Goal: Task Accomplishment & Management: Manage account settings

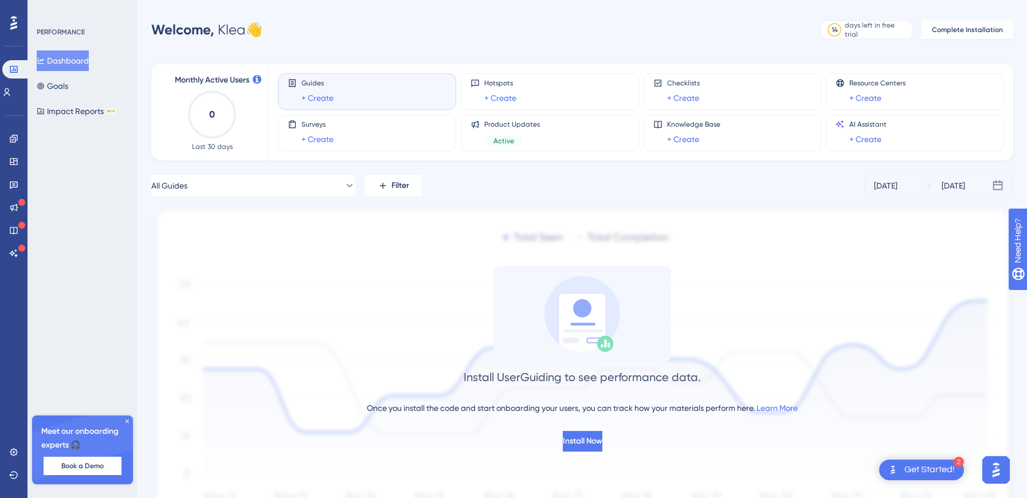
click at [128, 420] on icon at bounding box center [127, 421] width 7 height 7
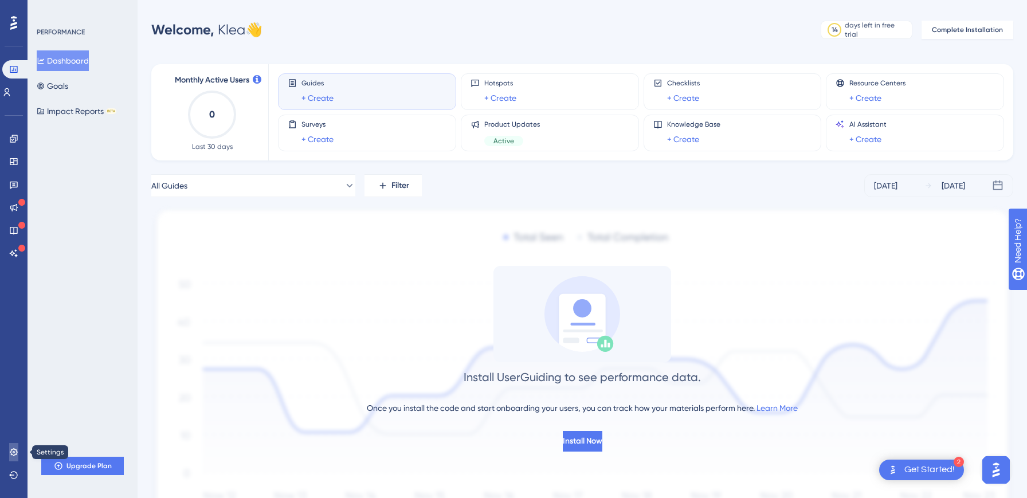
click at [10, 452] on icon at bounding box center [13, 451] width 7 height 7
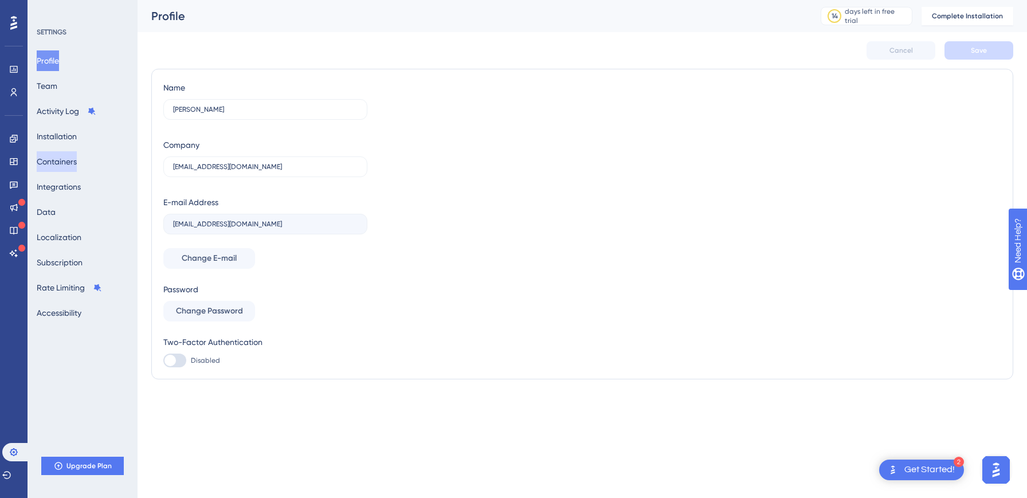
click at [57, 155] on button "Containers" at bounding box center [57, 161] width 40 height 21
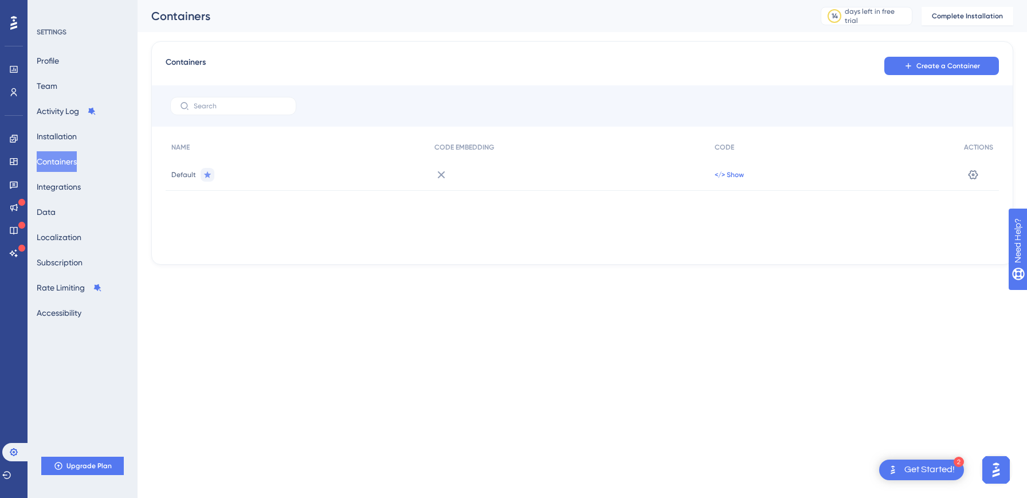
click at [728, 175] on span "</> Show" at bounding box center [729, 174] width 29 height 9
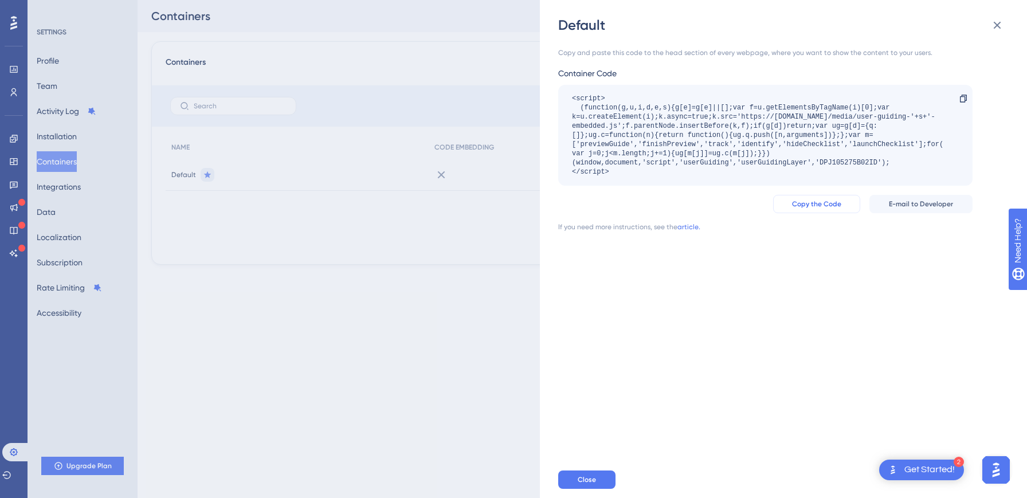
click at [825, 206] on span "Copy the Code" at bounding box center [816, 204] width 49 height 9
click at [611, 147] on div "<script> (function(g,u,i,d,e,s){g[e]=g[e]||[];var f=u.getElementsByTagName(i)[0…" at bounding box center [760, 135] width 376 height 83
click at [201, 252] on div "Default Copy and paste this code to the head section of every webpage, where yo…" at bounding box center [513, 249] width 1027 height 498
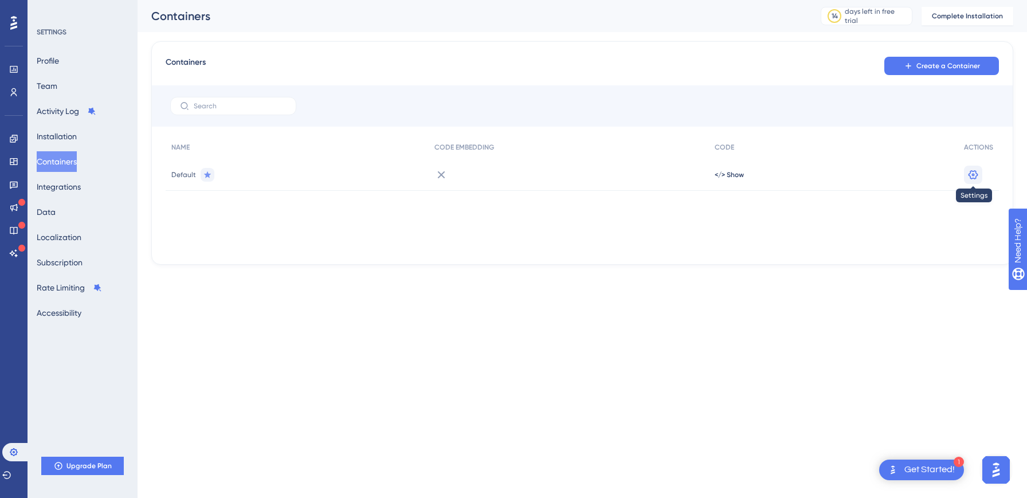
click at [971, 174] on icon at bounding box center [973, 174] width 11 height 11
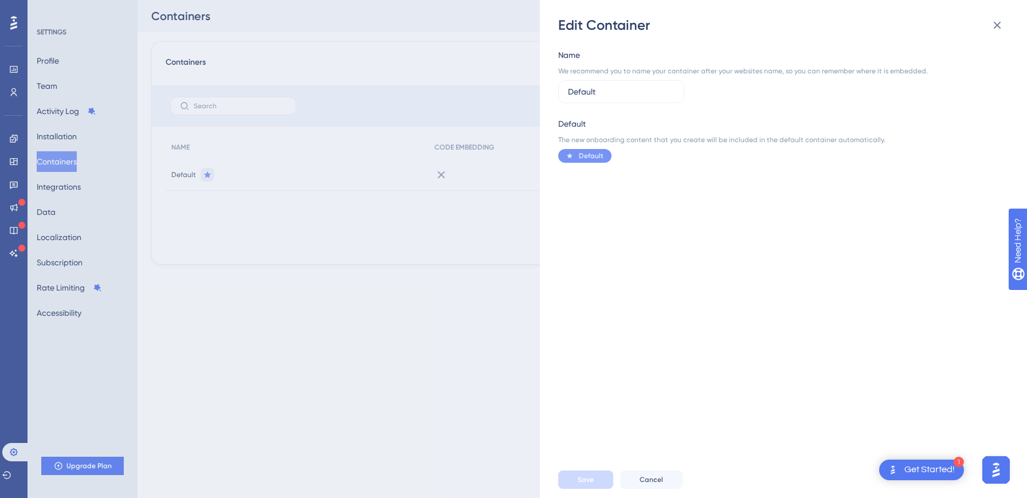
click at [597, 67] on div "We recommend you to name your container after your websites name, so you can re…" at bounding box center [743, 71] width 370 height 9
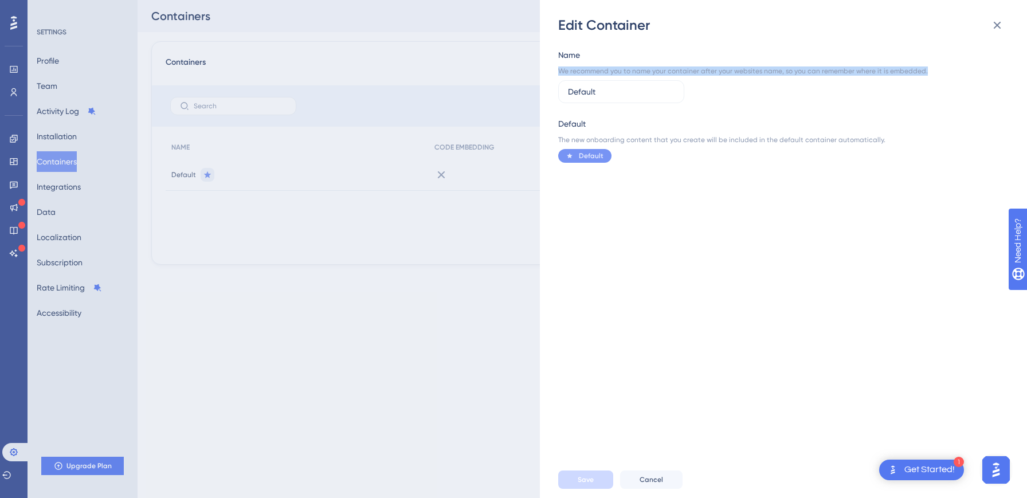
click at [597, 67] on div "We recommend you to name your container after your websites name, so you can re…" at bounding box center [743, 71] width 370 height 9
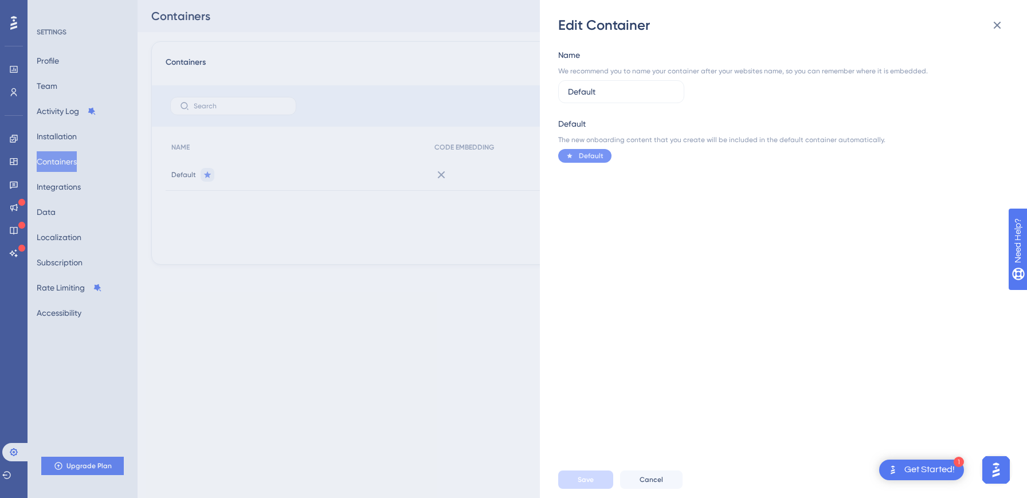
click at [673, 260] on div "Name We recommend you to name your container after your websites name, so you c…" at bounding box center [789, 247] width 462 height 427
click at [996, 22] on icon at bounding box center [998, 25] width 14 height 14
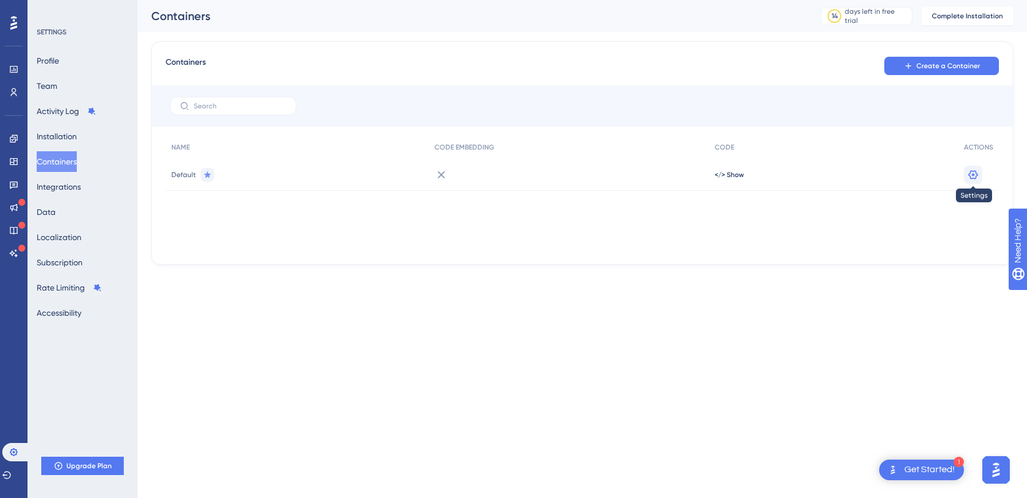
click at [970, 177] on icon at bounding box center [973, 174] width 11 height 11
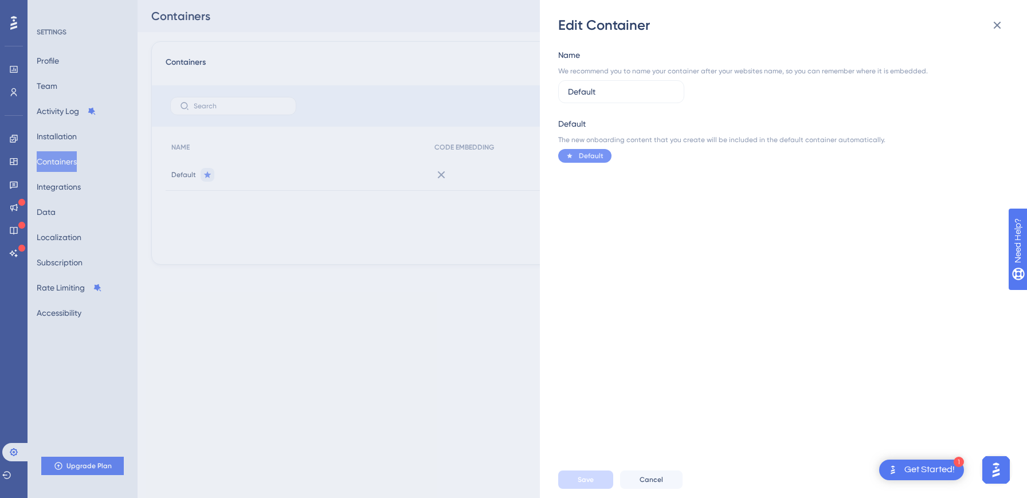
click at [347, 392] on div "Edit Container Name We recommend you to name your container after your websites…" at bounding box center [513, 249] width 1027 height 498
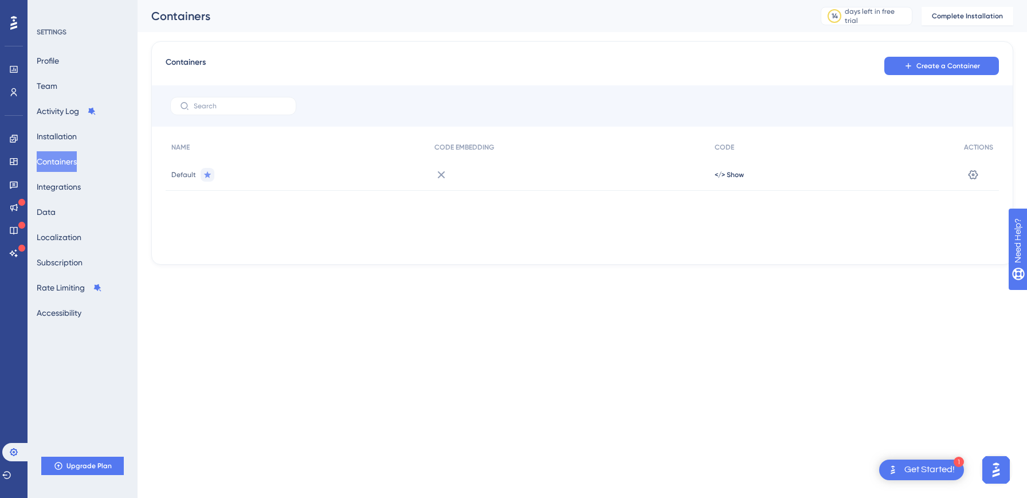
click at [448, 174] on div at bounding box center [569, 175] width 280 height 32
click at [735, 173] on span "</> Show" at bounding box center [729, 174] width 29 height 9
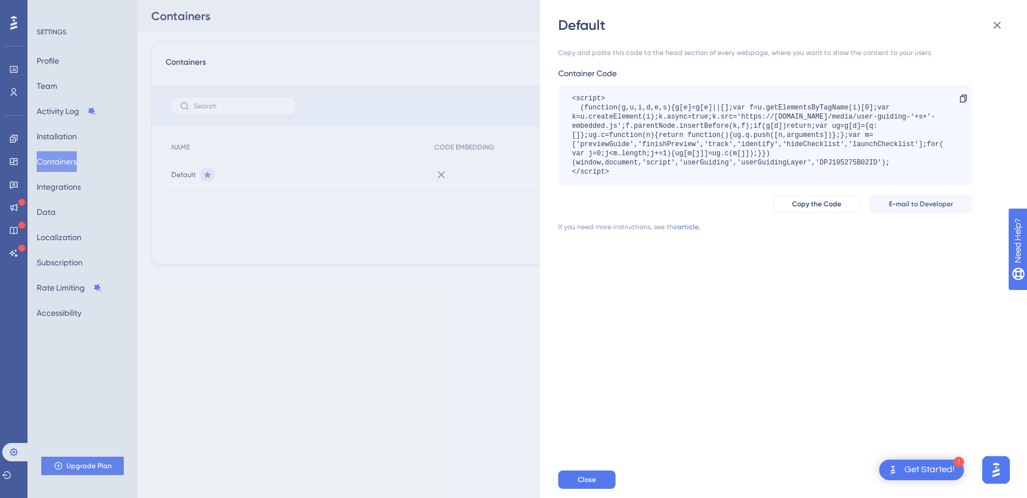
click at [494, 315] on div "Default Copy and paste this code to the head section of every webpage, where yo…" at bounding box center [513, 249] width 1027 height 498
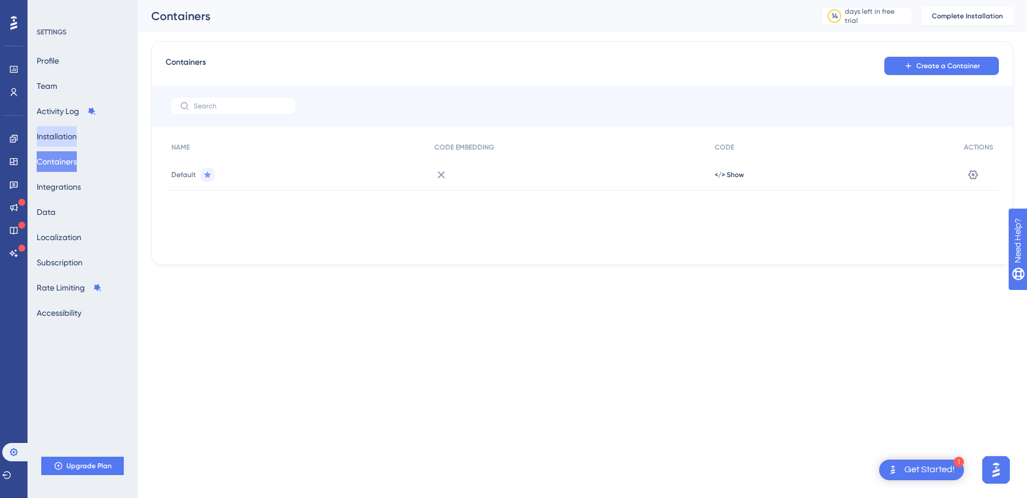
click at [64, 135] on button "Installation" at bounding box center [57, 136] width 40 height 21
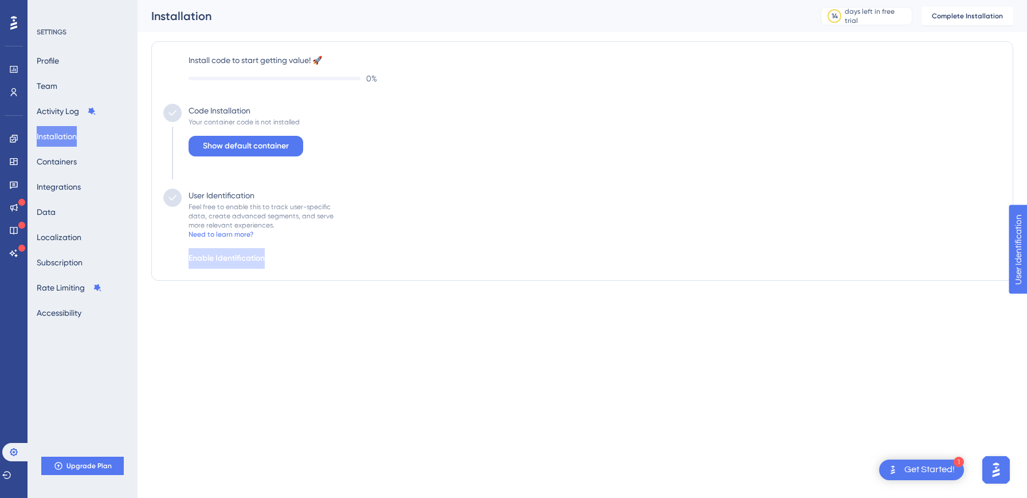
click at [654, 184] on div "Code Installation Your container code is not installed Show default container" at bounding box center [582, 146] width 838 height 85
click at [214, 143] on span "Show default container" at bounding box center [246, 146] width 86 height 14
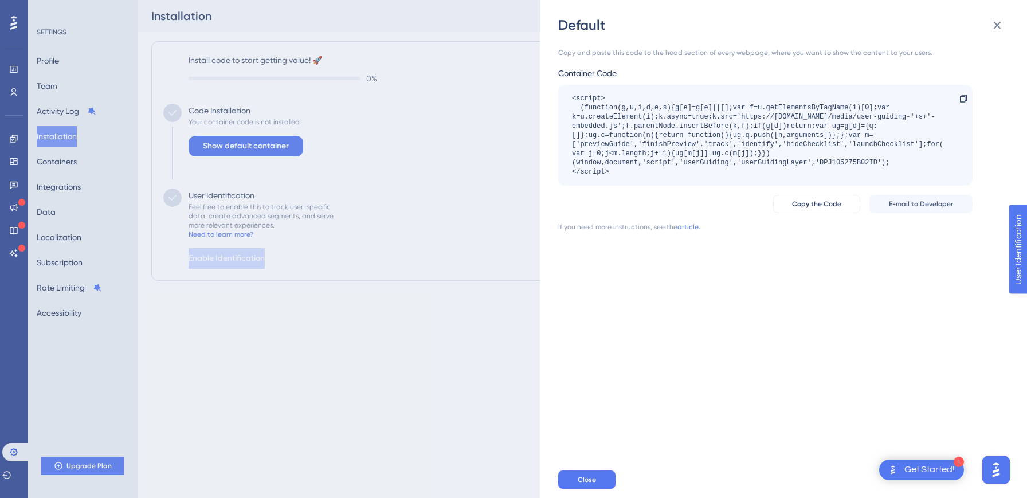
click at [368, 136] on div "Default Copy and paste this code to the head section of every webpage, where yo…" at bounding box center [513, 249] width 1027 height 498
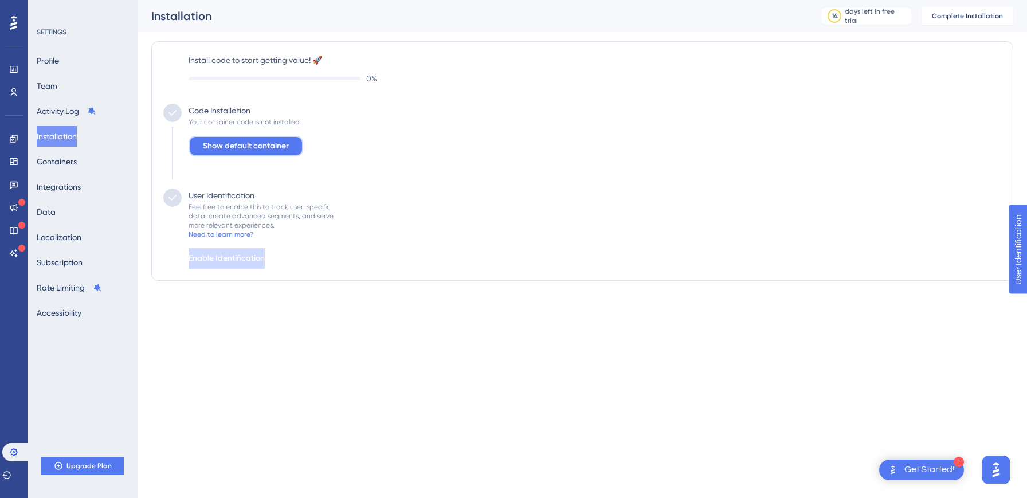
click at [288, 138] on button "Show default container" at bounding box center [246, 146] width 115 height 21
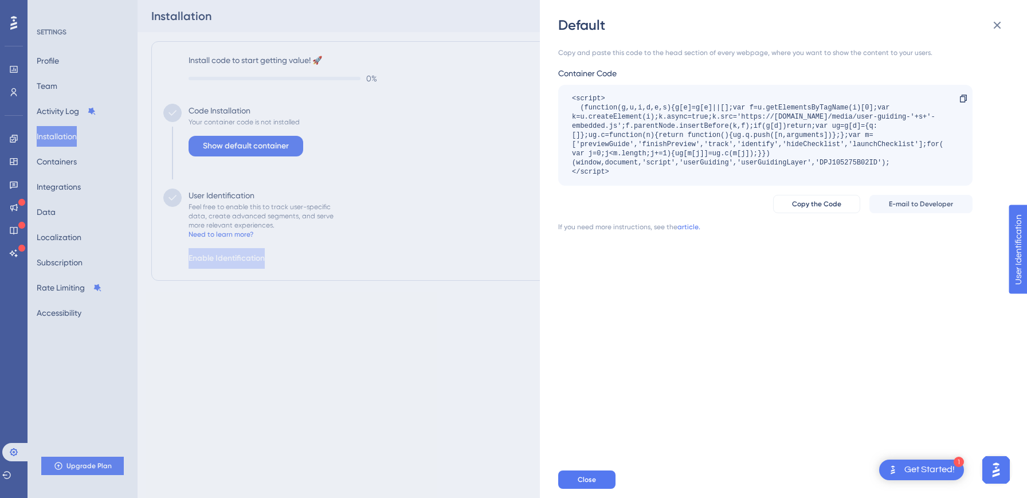
click at [704, 133] on div "<script> (function(g,u,i,d,e,s){g[e]=g[e]||[];var f=u.getElementsByTagName(i)[0…" at bounding box center [760, 135] width 376 height 83
click at [788, 343] on div "Copy and paste this code to the head section of every webpage, where you want t…" at bounding box center [789, 247] width 462 height 427
click at [1000, 22] on icon at bounding box center [997, 25] width 7 height 7
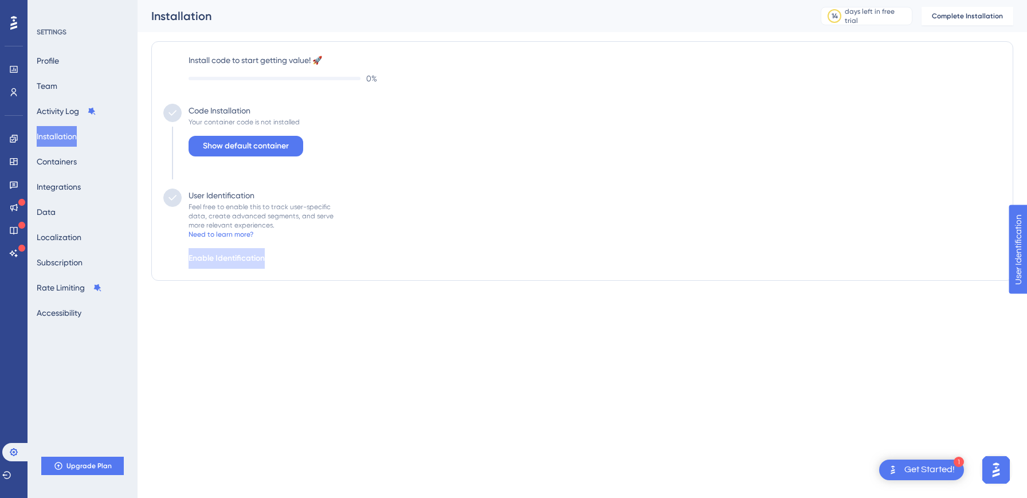
click at [513, 302] on div "Performance Users Engagement Widgets Feedback Product Updates Knowledge Base AI…" at bounding box center [583, 154] width 890 height 308
click at [201, 210] on div "Feel free to enable this to track user-specific data, create advanced segments,…" at bounding box center [261, 216] width 145 height 28
click at [312, 220] on div "Feel free to enable this to track user-specific data, create advanced segments,…" at bounding box center [261, 216] width 145 height 28
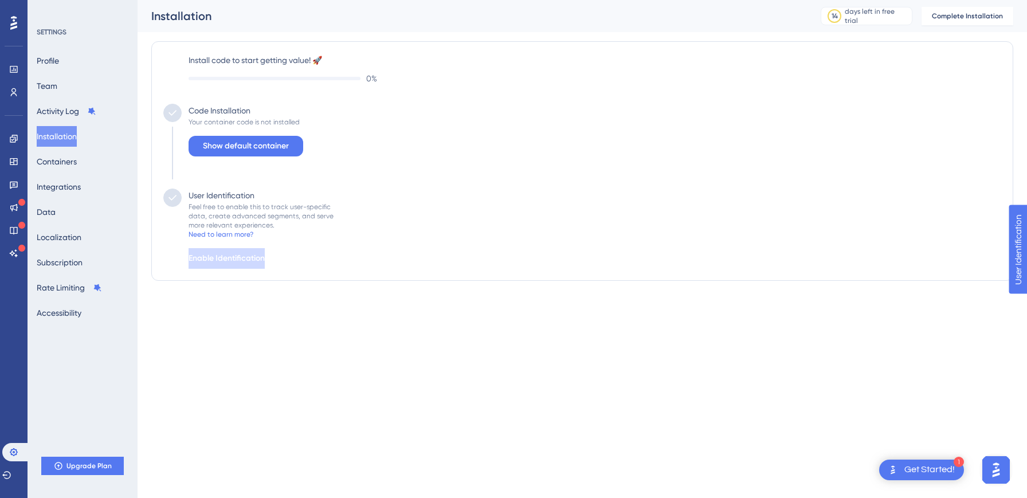
click at [588, 310] on div "Performance Users Engagement Widgets Feedback Product Updates Knowledge Base AI…" at bounding box center [513, 163] width 1027 height 327
click at [964, 19] on span "Complete Installation" at bounding box center [967, 15] width 71 height 9
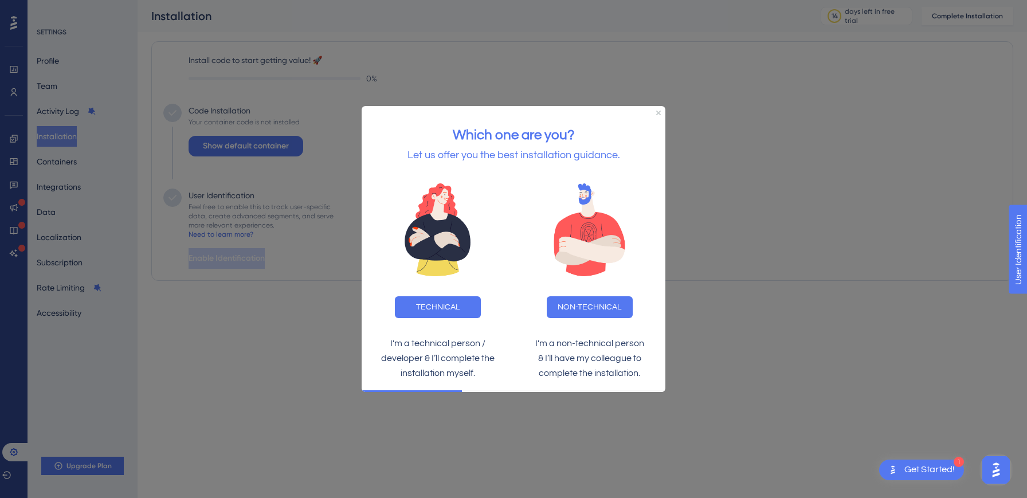
drag, startPoint x: 513, startPoint y: 204, endPoint x: 452, endPoint y: 211, distance: 61.2
click at [452, 211] on div at bounding box center [438, 230] width 152 height 115
click at [452, 211] on img at bounding box center [437, 230] width 147 height 115
click at [445, 316] on div "TECHNICAL" at bounding box center [438, 307] width 152 height 40
click at [440, 302] on button "TECHNICAL" at bounding box center [438, 307] width 86 height 22
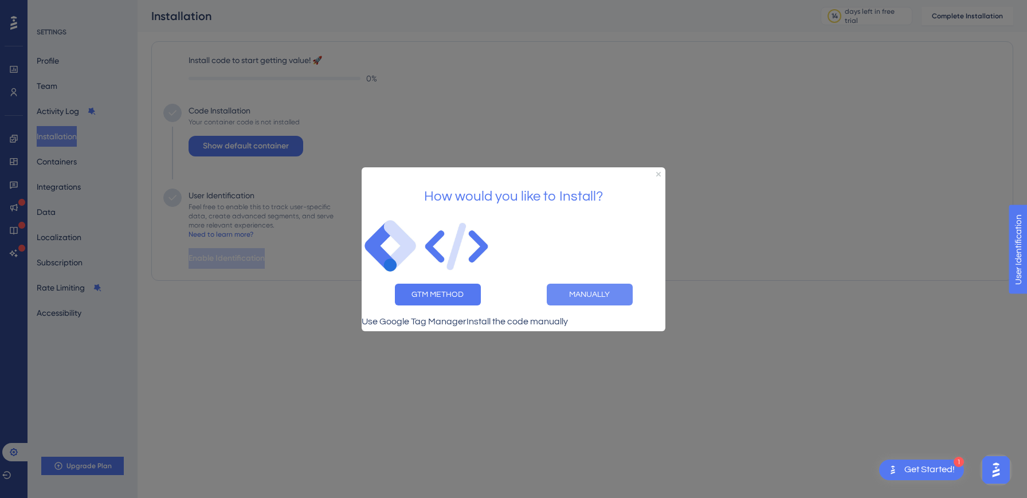
click at [613, 298] on button "MANUALLY" at bounding box center [590, 294] width 86 height 22
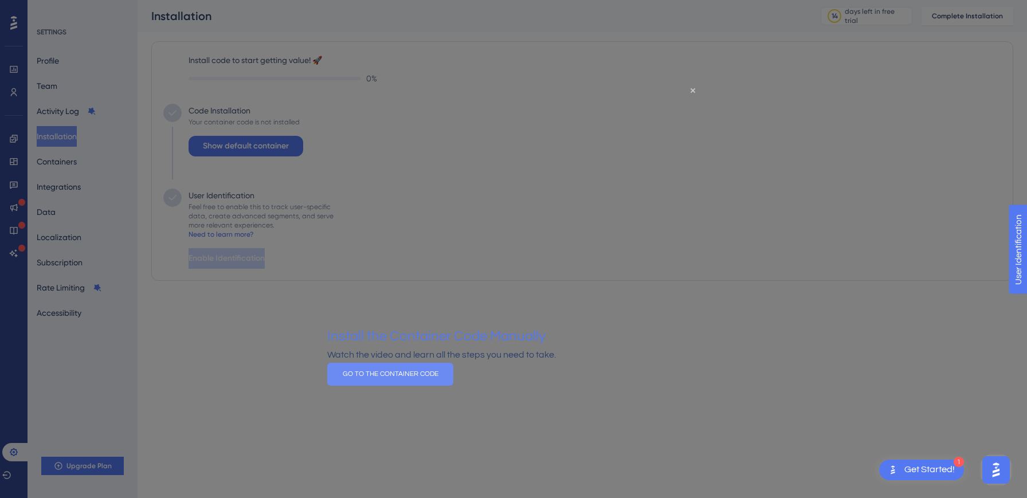
click at [454, 385] on button "GO TO THE CONTAINER CODE" at bounding box center [390, 373] width 126 height 23
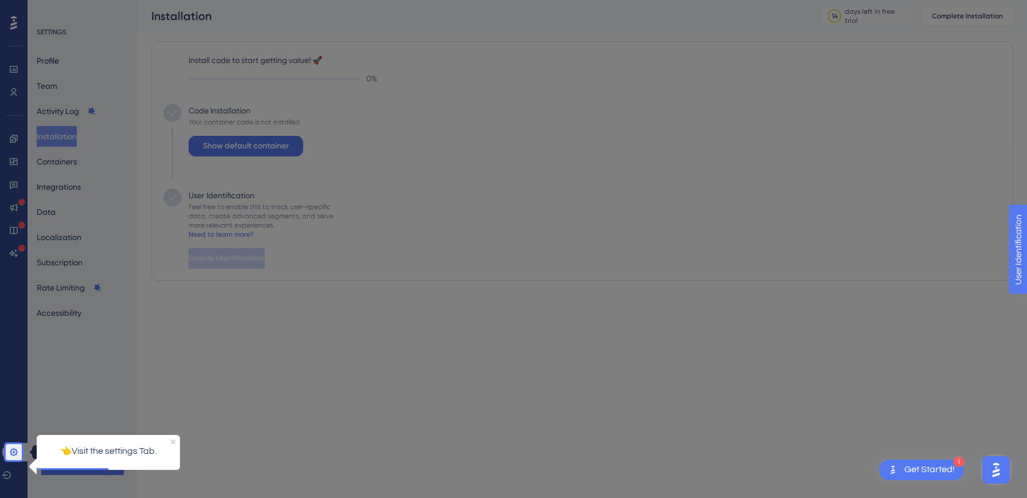
click at [15, 458] on link at bounding box center [16, 452] width 28 height 18
click at [104, 448] on p "👈Visit the settings Tab." at bounding box center [108, 451] width 125 height 15
click at [15, 451] on icon at bounding box center [13, 452] width 9 height 9
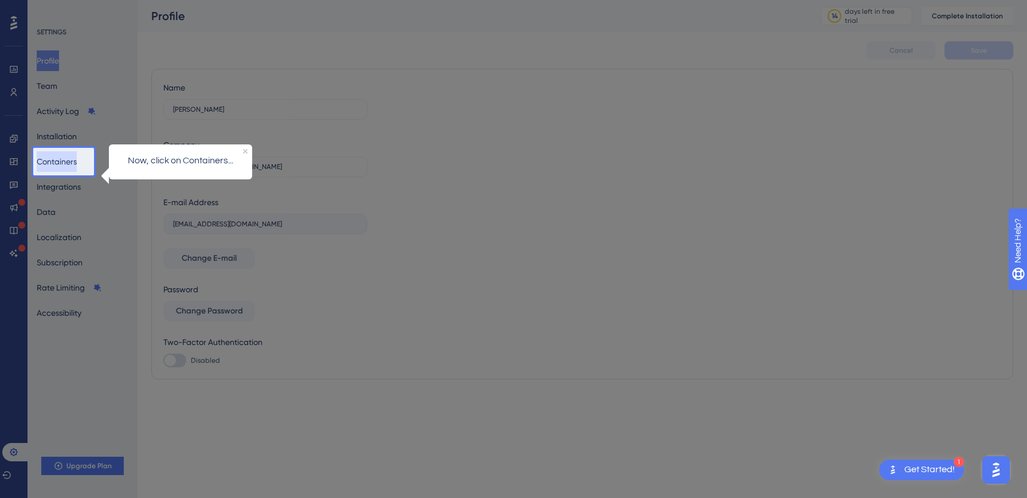
click at [67, 159] on button "Containers" at bounding box center [57, 161] width 40 height 21
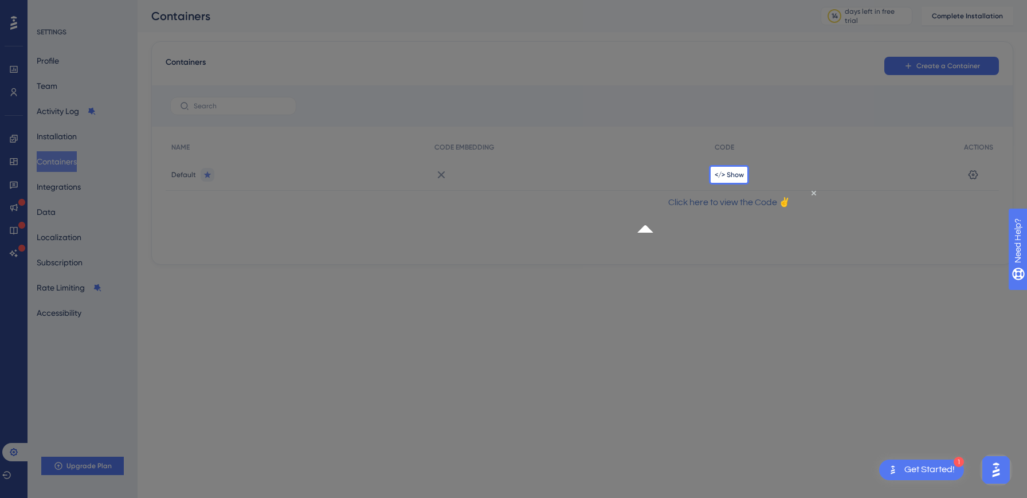
click at [734, 169] on div "</> Show" at bounding box center [833, 175] width 249 height 32
click at [734, 175] on span "</> Show" at bounding box center [729, 174] width 29 height 9
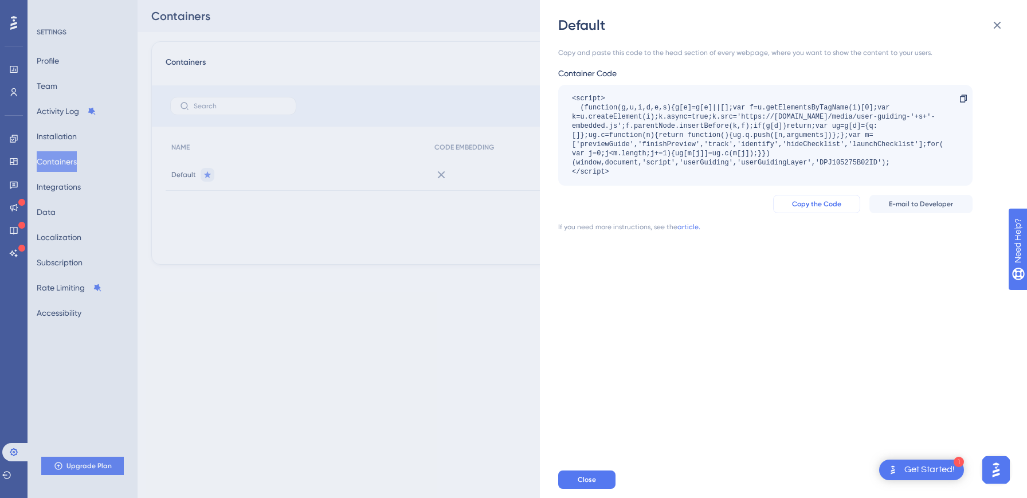
click at [819, 206] on span "Copy the Code" at bounding box center [816, 204] width 49 height 9
click at [469, 236] on div "Default Copy and paste this code to the head section of every webpage, where yo…" at bounding box center [513, 249] width 1027 height 498
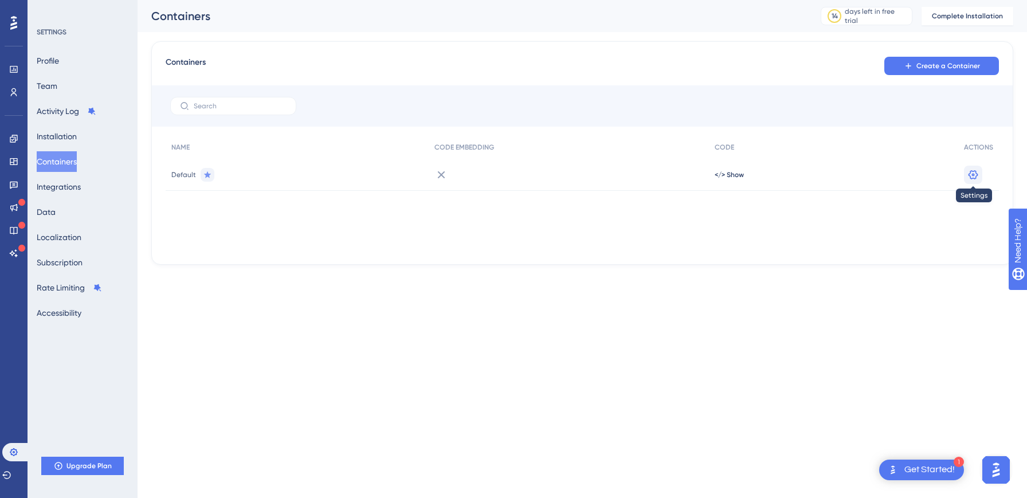
click at [977, 171] on icon at bounding box center [974, 174] width 10 height 9
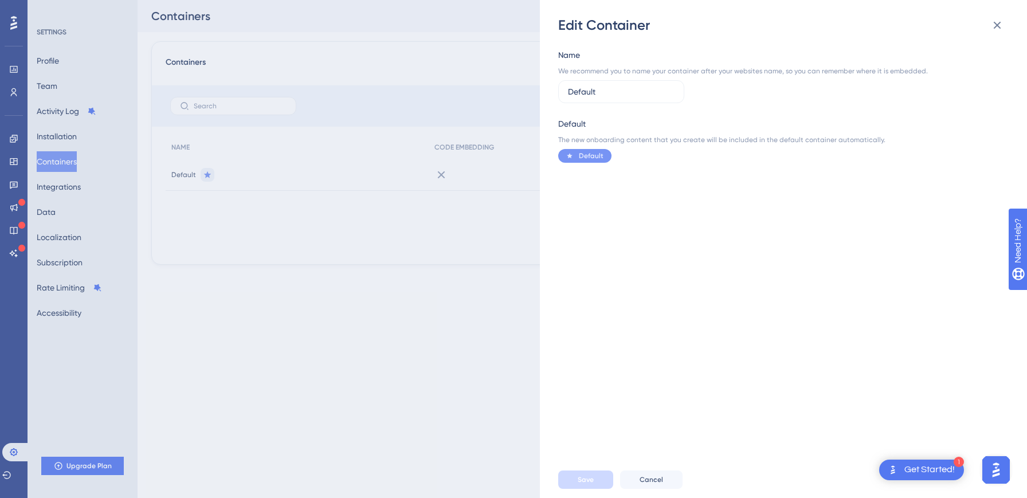
click at [581, 163] on div "Name We recommend you to name your container after your websites name, so you c…" at bounding box center [789, 247] width 462 height 427
click at [414, 351] on div "Edit Container Name We recommend you to name your container after your websites…" at bounding box center [513, 249] width 1027 height 498
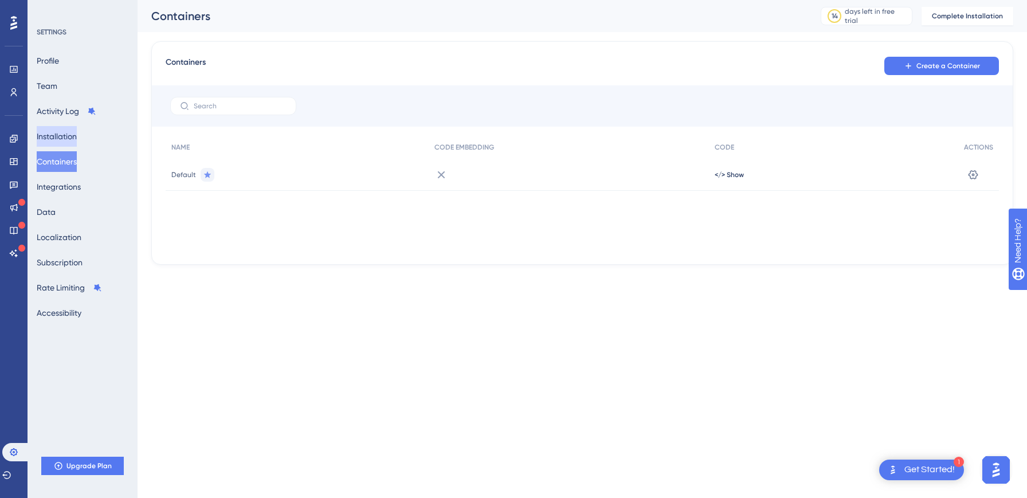
click at [64, 131] on button "Installation" at bounding box center [57, 136] width 40 height 21
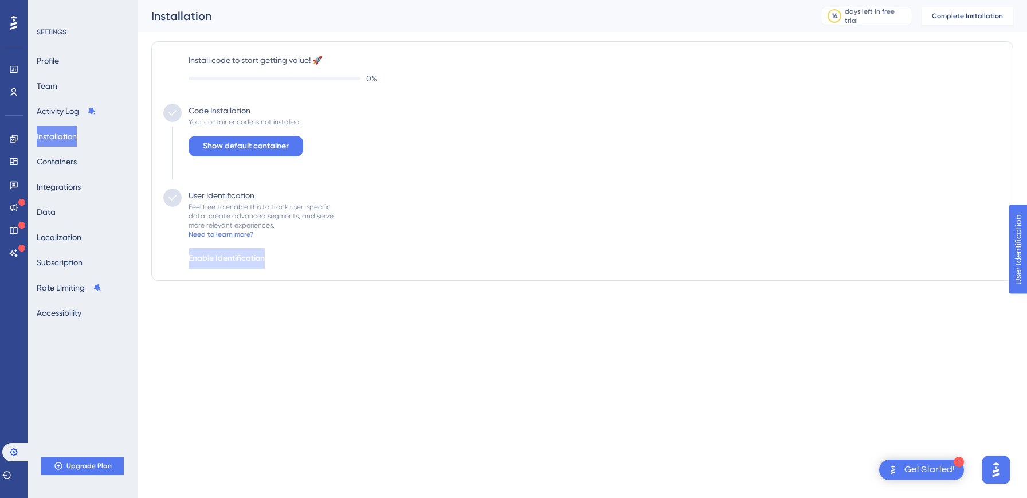
click at [599, 122] on div "Code Installation Your container code is not installed Show default container" at bounding box center [582, 146] width 838 height 85
drag, startPoint x: 197, startPoint y: 108, endPoint x: 194, endPoint y: 123, distance: 15.1
click at [194, 123] on div "Code Installation Your container code is not installed Show default container" at bounding box center [243, 146] width 122 height 85
click at [194, 123] on div "Your container code is not installed" at bounding box center [244, 122] width 111 height 9
click at [525, 0] on html "1 Get Started! Performance Users Engagement Widgets Feedback Product Updates Kn…" at bounding box center [513, 0] width 1027 height 0
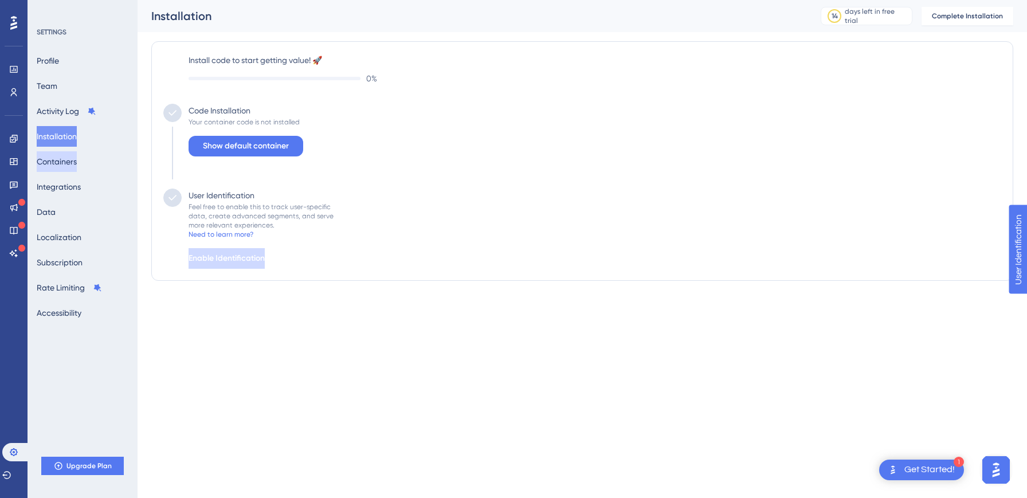
click at [62, 163] on button "Containers" at bounding box center [57, 161] width 40 height 21
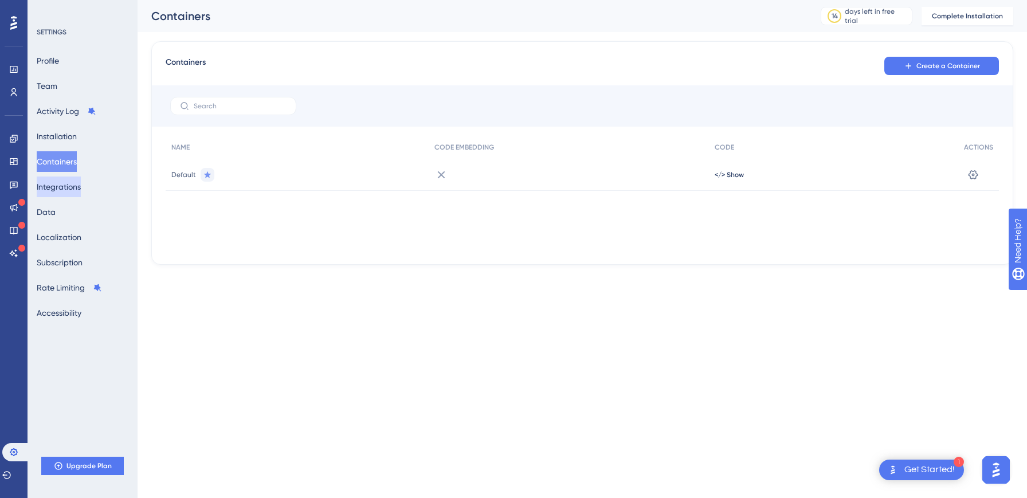
click at [62, 182] on button "Integrations" at bounding box center [59, 187] width 44 height 21
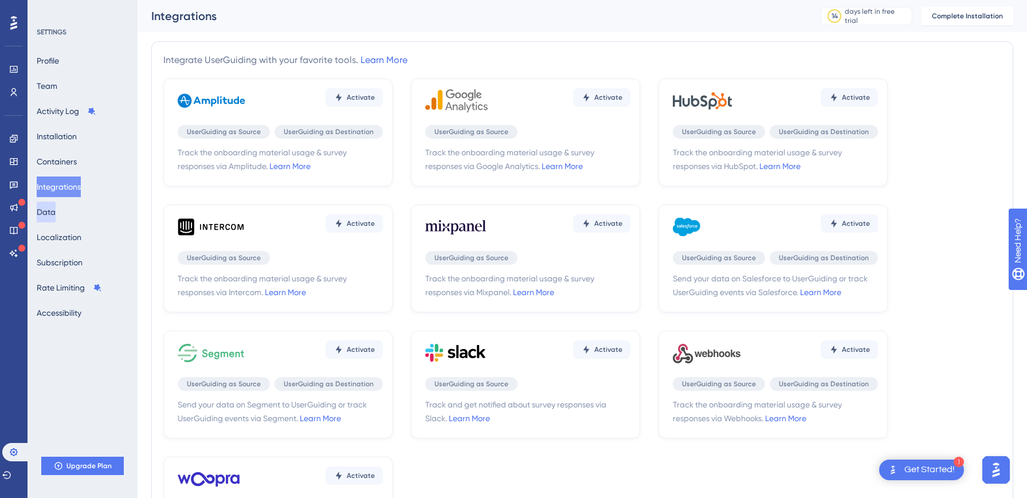
click at [52, 214] on button "Data" at bounding box center [46, 212] width 19 height 21
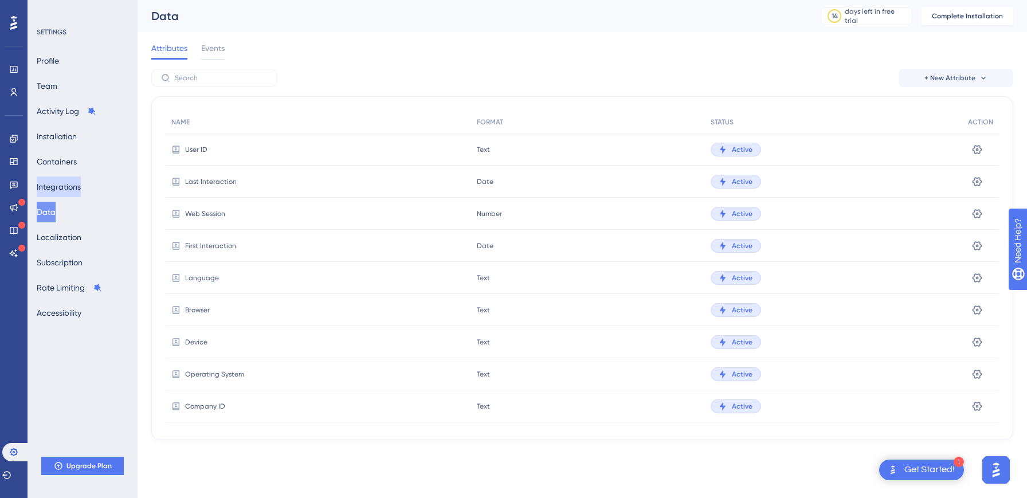
click at [59, 186] on button "Integrations" at bounding box center [59, 187] width 44 height 21
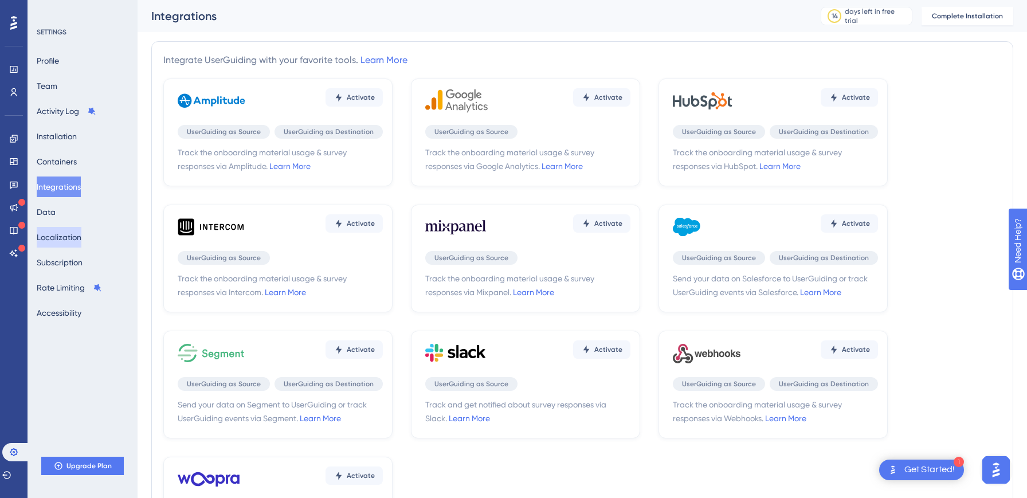
click at [64, 228] on button "Localization" at bounding box center [59, 237] width 45 height 21
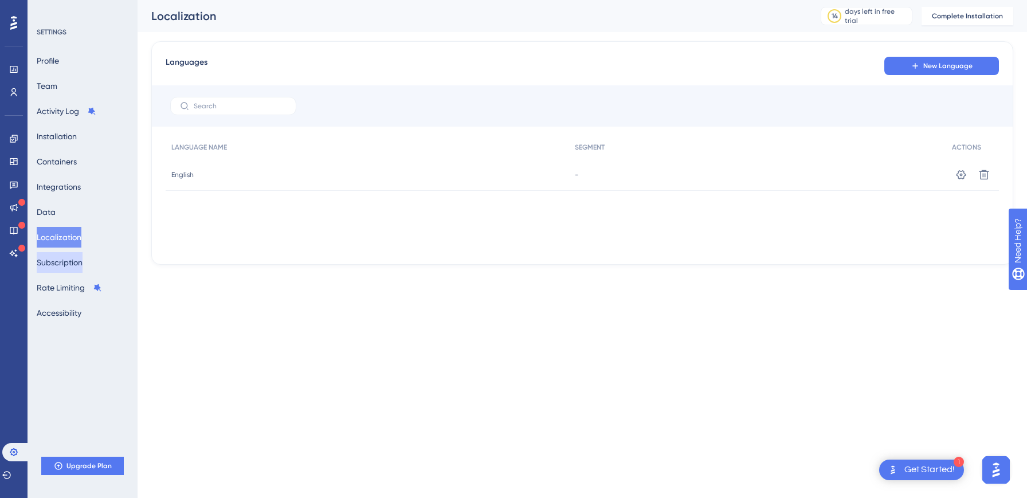
click at [67, 260] on button "Subscription" at bounding box center [60, 262] width 46 height 21
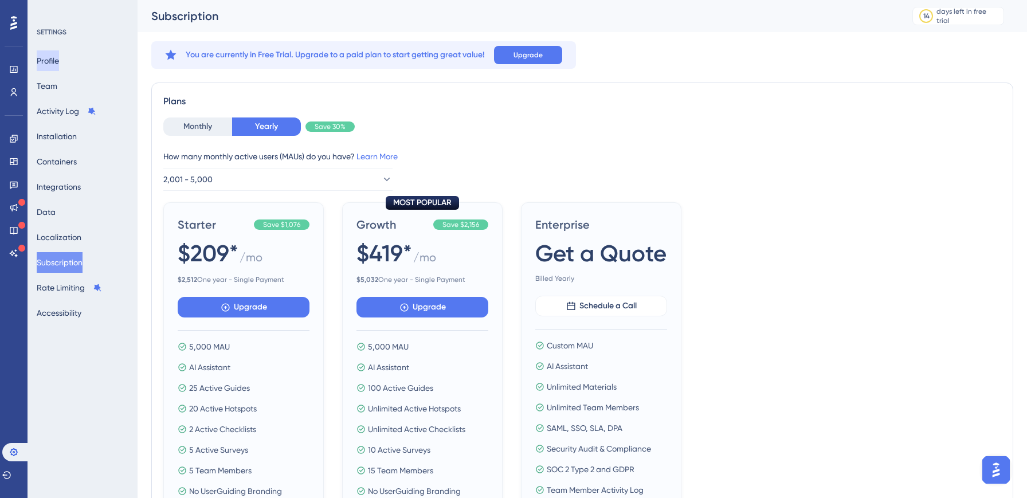
click at [57, 64] on button "Profile" at bounding box center [48, 60] width 22 height 21
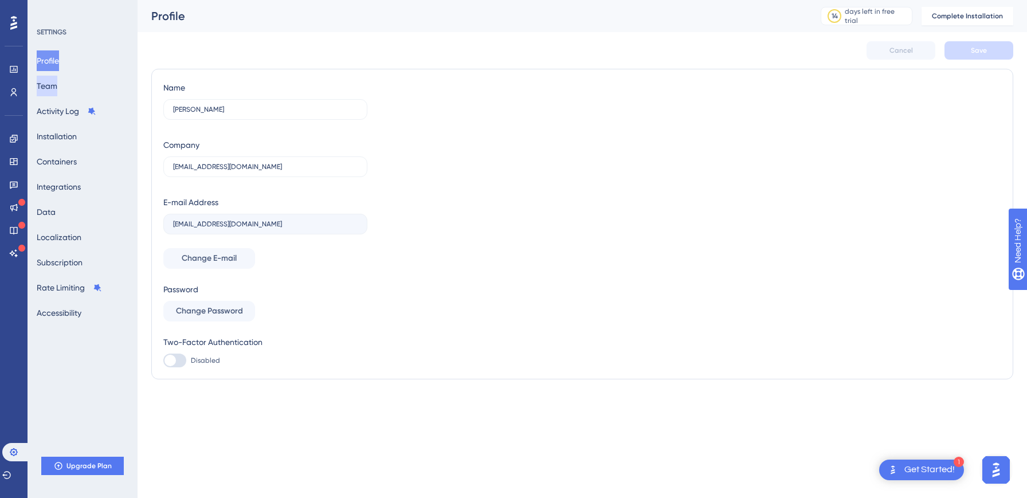
click at [57, 89] on button "Team" at bounding box center [47, 86] width 21 height 21
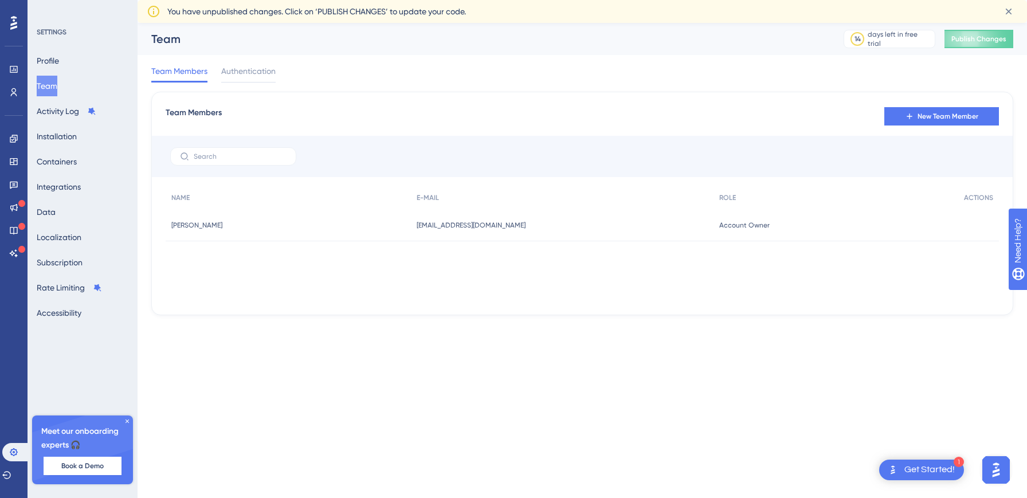
click at [127, 423] on icon at bounding box center [127, 421] width 7 height 7
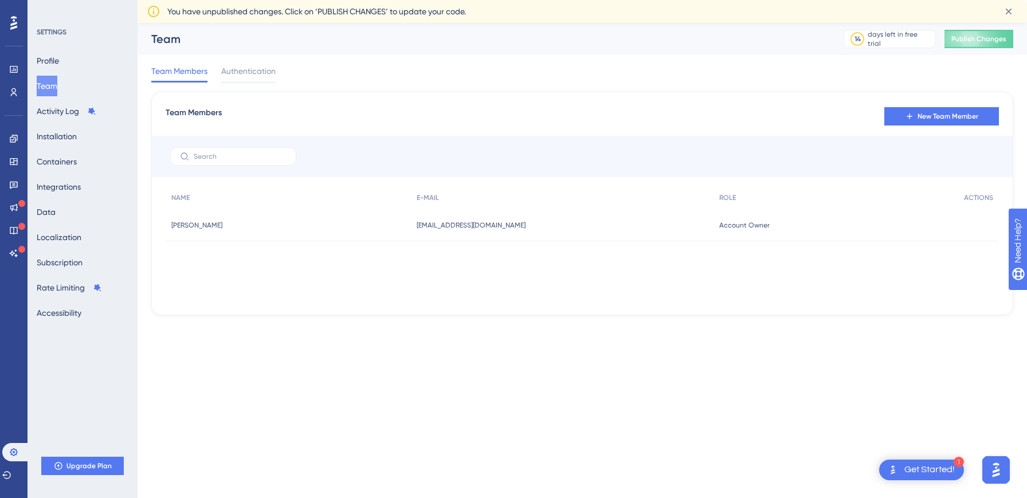
click at [273, 10] on span "You have unpublished changes. Click on ‘PUBLISH CHANGES’ to update your code." at bounding box center [316, 12] width 299 height 14
click at [245, 10] on span "You have unpublished changes. Click on ‘PUBLISH CHANGES’ to update your code." at bounding box center [316, 12] width 299 height 14
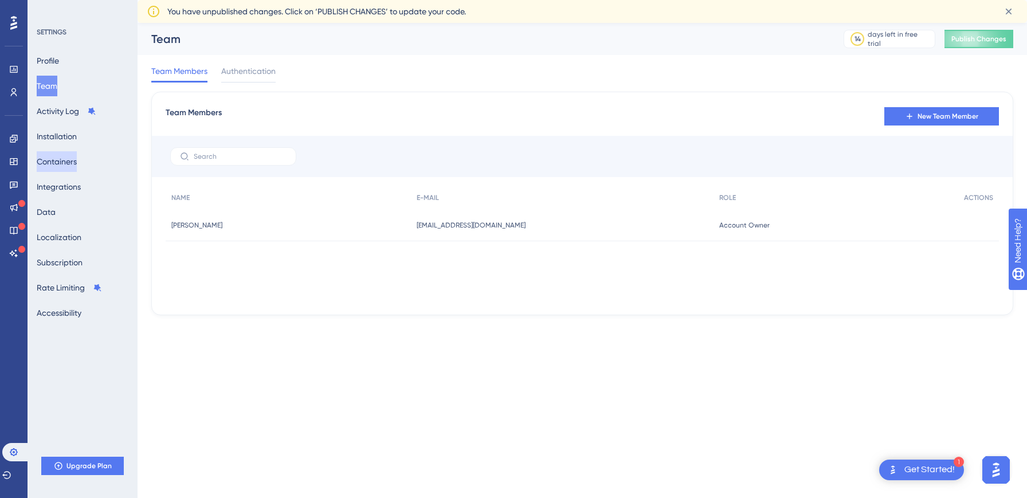
click at [64, 154] on button "Containers" at bounding box center [57, 161] width 40 height 21
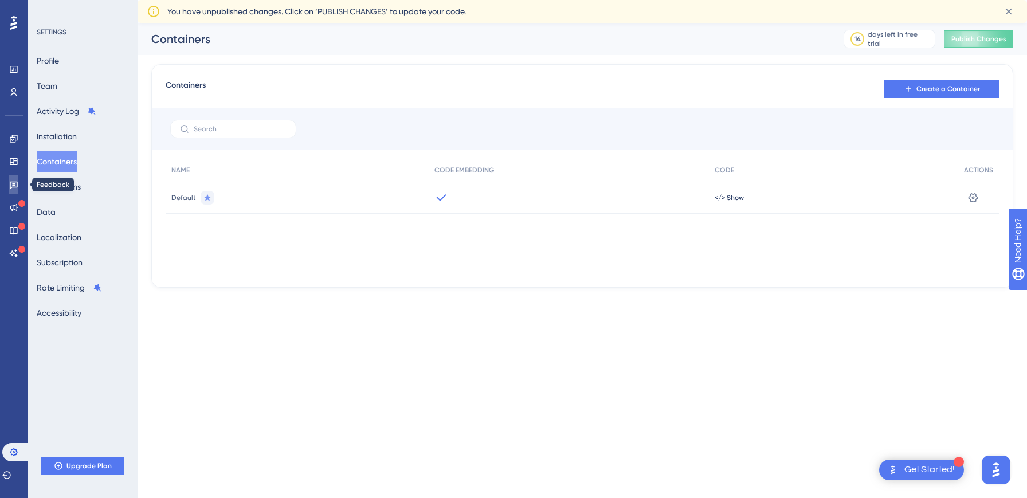
click at [16, 186] on icon at bounding box center [14, 185] width 8 height 7
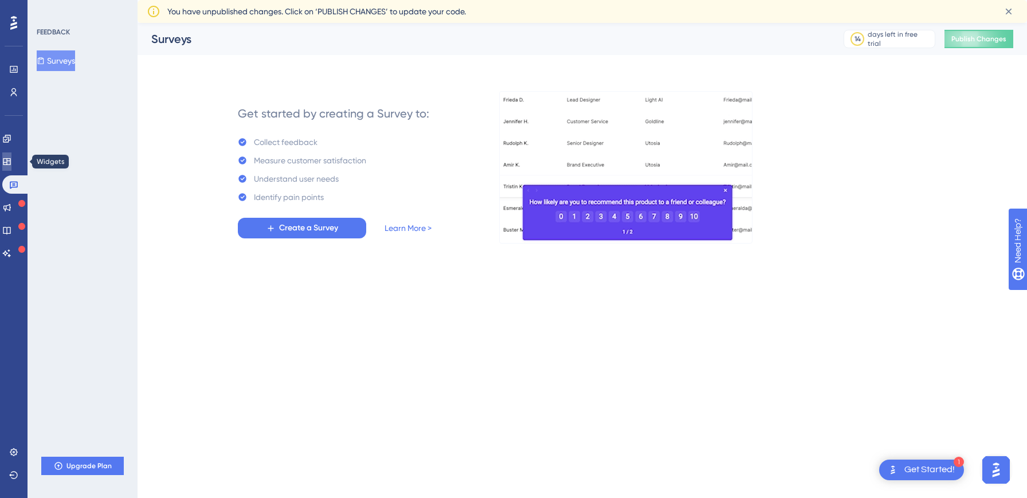
click at [11, 155] on link at bounding box center [6, 162] width 9 height 18
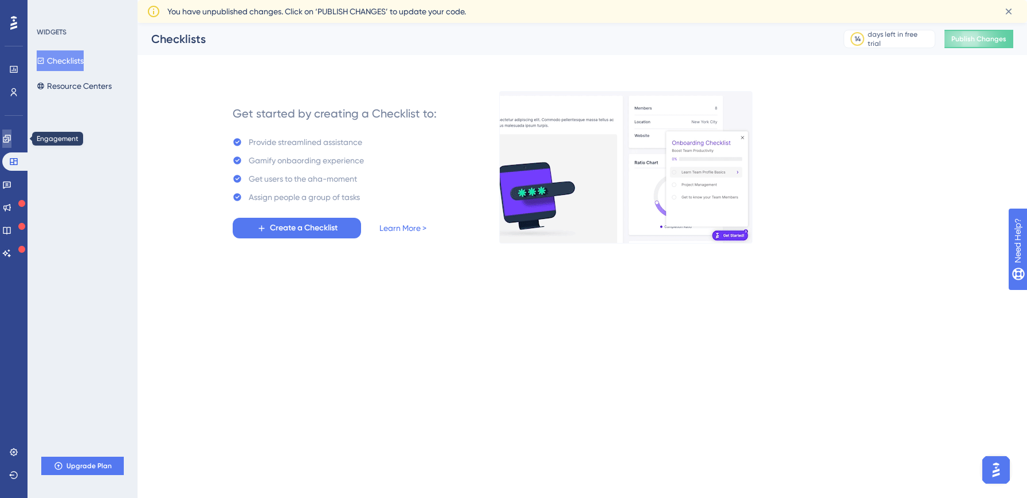
click at [11, 135] on icon at bounding box center [6, 138] width 9 height 9
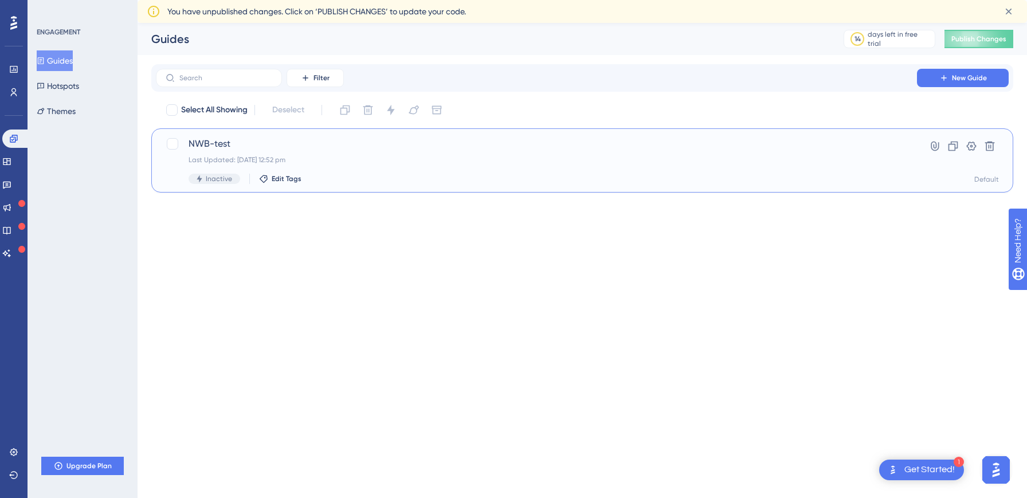
click at [244, 152] on div "NWB-test Last Updated: [DATE] 12:52 pm Inactive Edit Tags" at bounding box center [537, 160] width 696 height 47
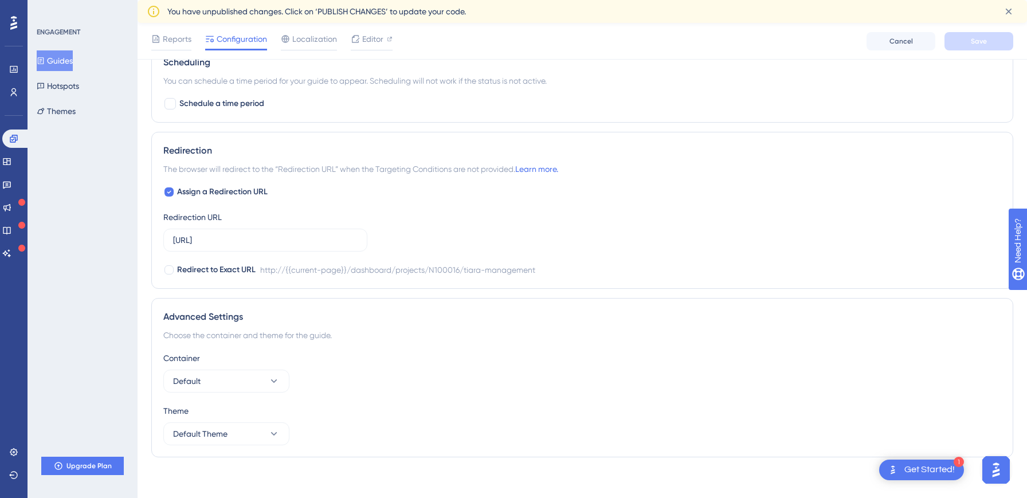
scroll to position [746, 0]
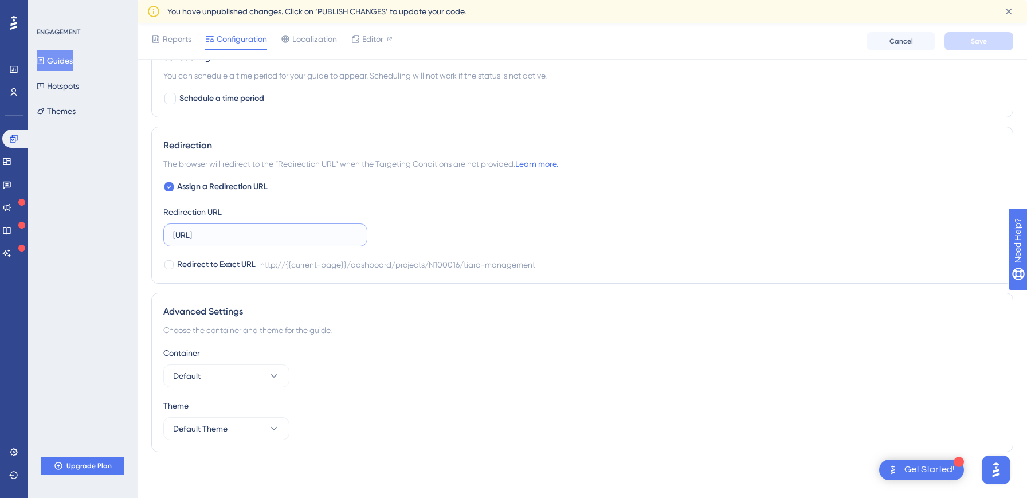
click at [202, 238] on input "[URL]" at bounding box center [265, 235] width 185 height 13
click at [224, 236] on input "[URL]" at bounding box center [265, 235] width 185 height 13
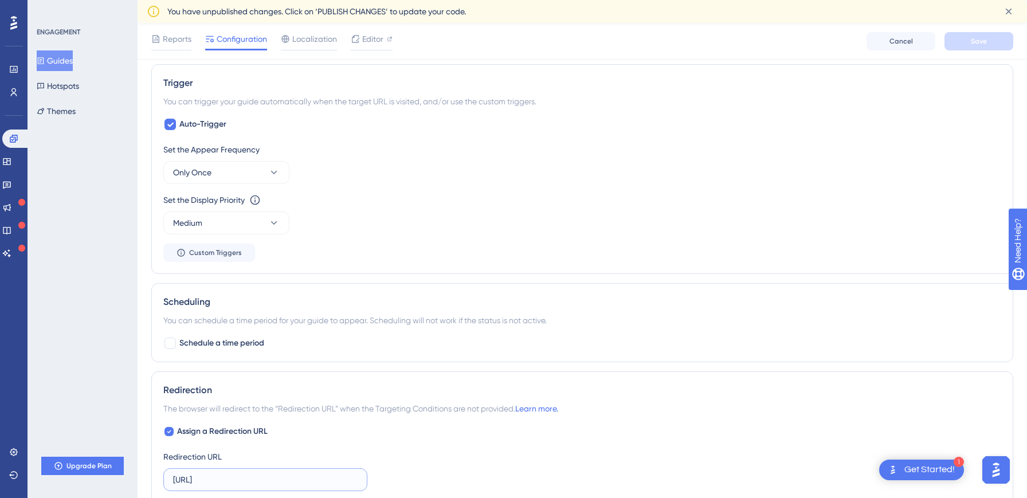
scroll to position [0, 0]
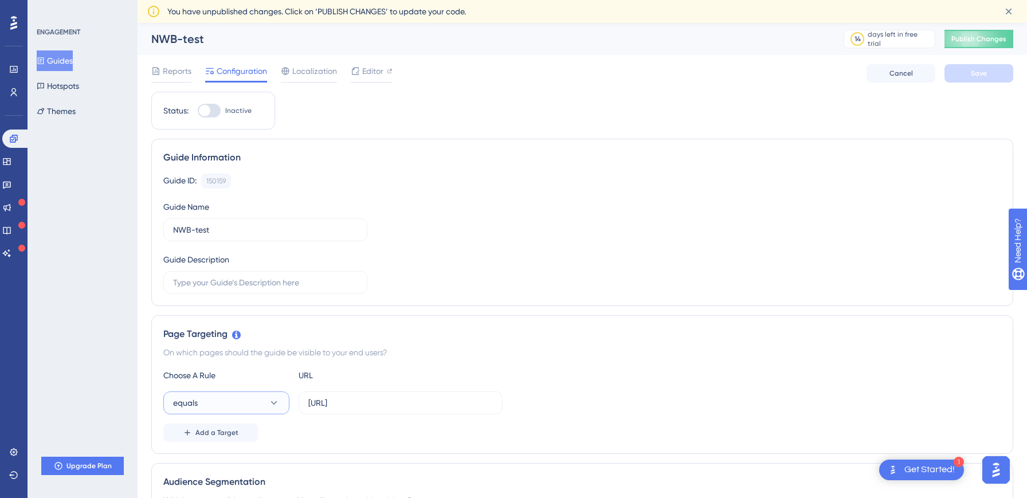
click at [224, 401] on button "equals" at bounding box center [226, 403] width 126 height 23
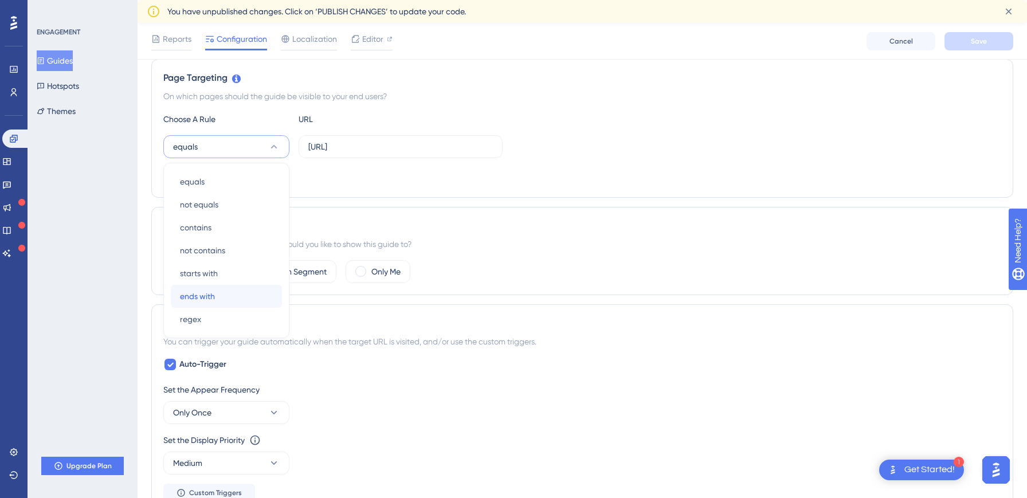
click at [207, 298] on span "ends with" at bounding box center [197, 297] width 35 height 14
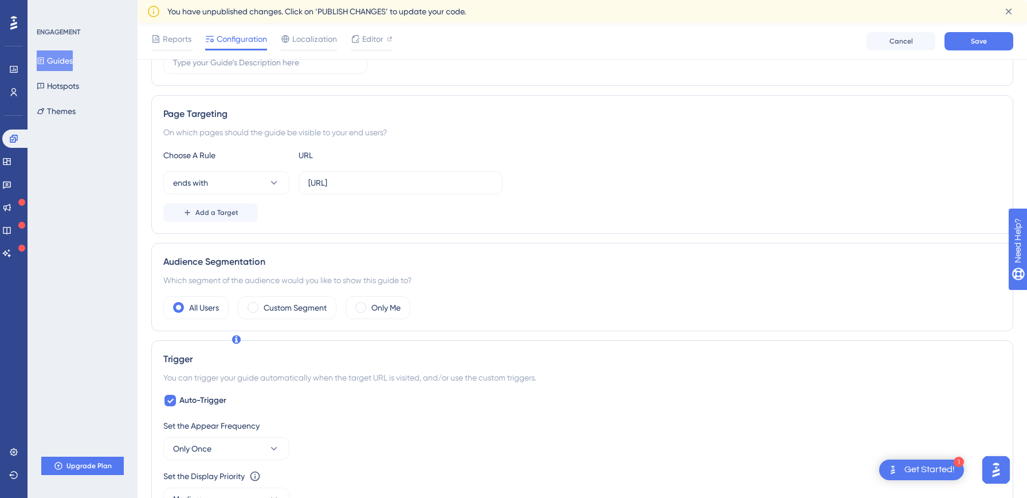
scroll to position [196, 0]
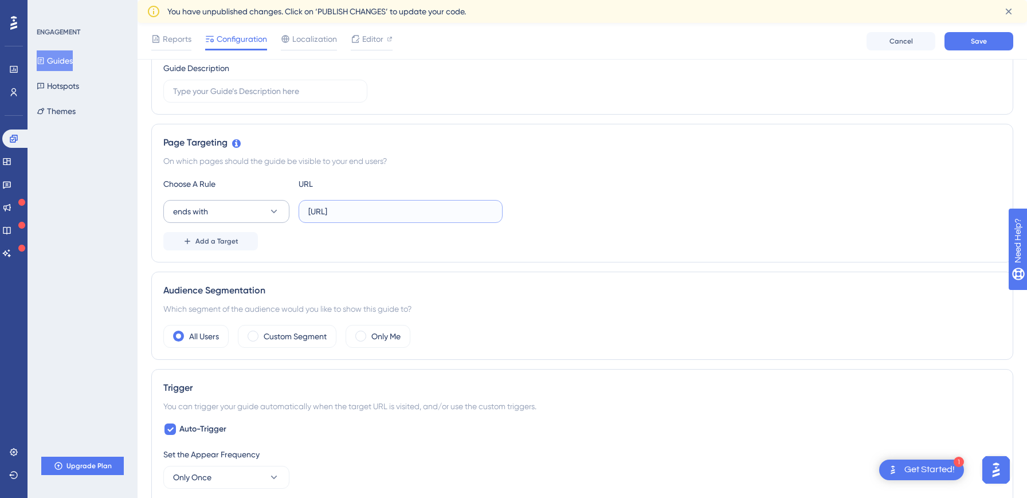
drag, startPoint x: 389, startPoint y: 212, endPoint x: 195, endPoint y: 205, distance: 194.5
click at [195, 205] on div "ends with [URL]" at bounding box center [332, 211] width 339 height 23
type input "/dashboard"
click at [322, 256] on div "Page Targeting On which pages should the guide be visible to your end users? Ch…" at bounding box center [582, 193] width 862 height 139
click at [204, 245] on span "Add a Target" at bounding box center [217, 241] width 43 height 9
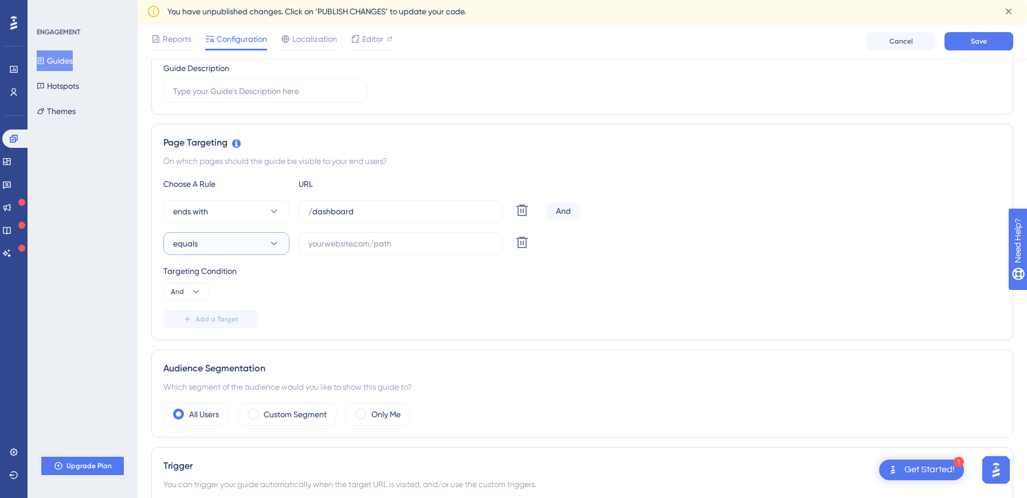
click at [222, 245] on button "equals" at bounding box center [226, 243] width 126 height 23
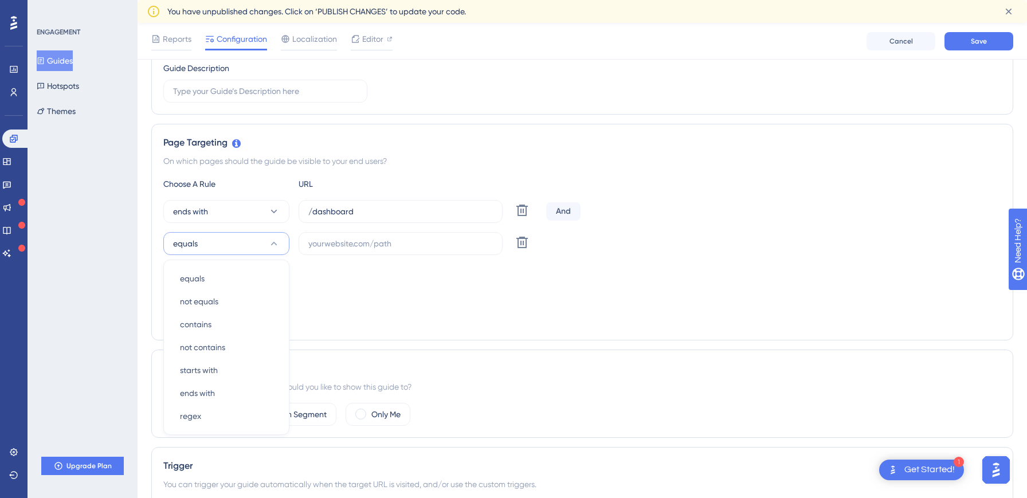
scroll to position [293, 0]
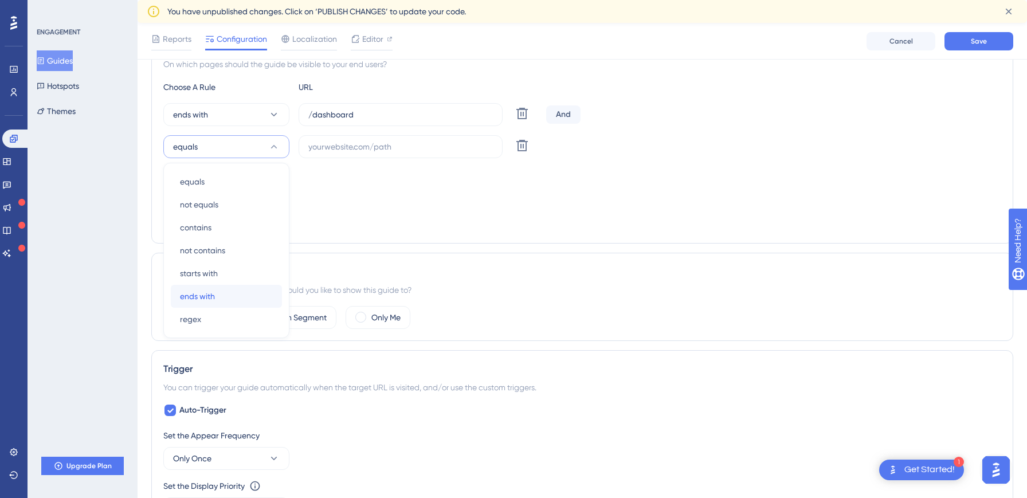
click at [202, 296] on span "ends with" at bounding box center [197, 297] width 35 height 14
click at [339, 148] on input "text" at bounding box center [400, 146] width 185 height 13
paste input "/tiara-management"
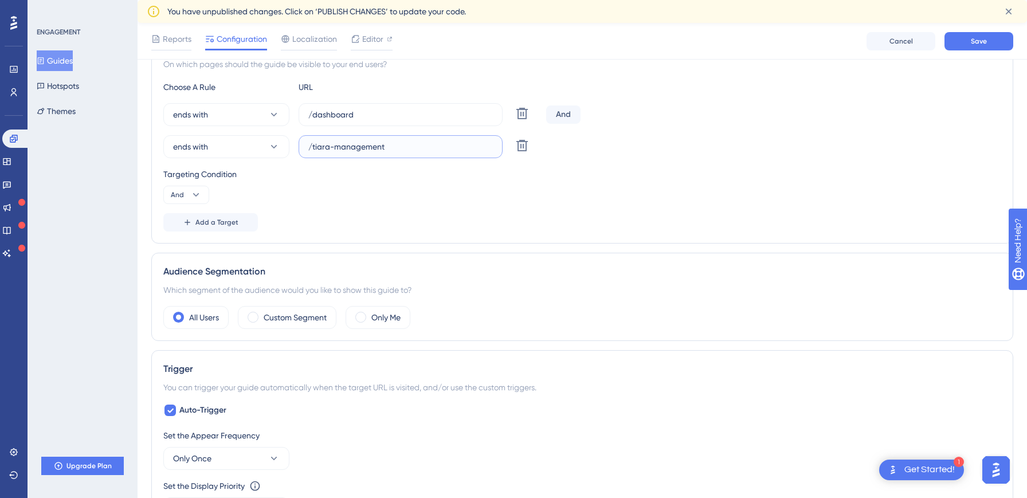
type input "/tiara-management"
click at [354, 197] on div "Targeting Condition And" at bounding box center [582, 185] width 838 height 37
click at [174, 197] on span "And" at bounding box center [177, 194] width 13 height 9
click at [305, 192] on div "Targeting Condition And" at bounding box center [582, 185] width 838 height 37
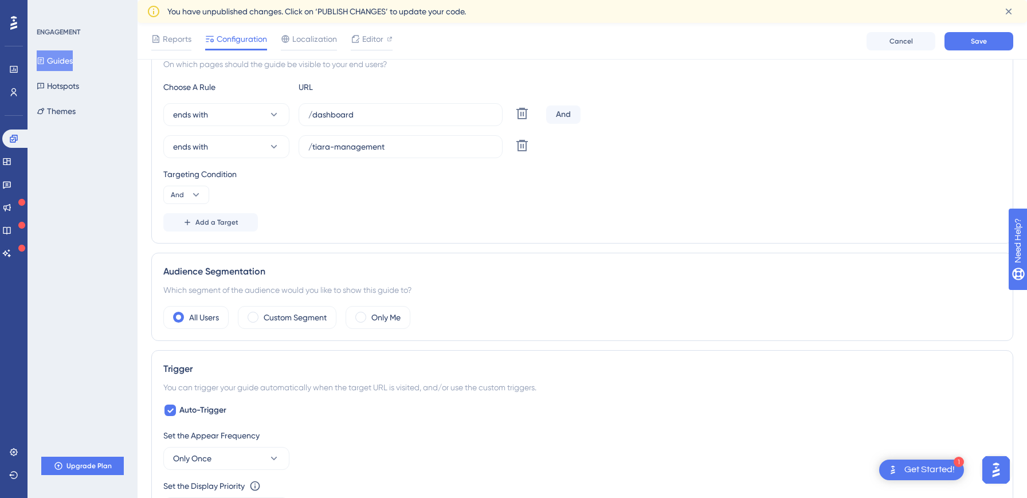
click at [563, 111] on div "And" at bounding box center [563, 115] width 34 height 18
click at [564, 118] on div "And" at bounding box center [563, 115] width 34 height 18
click at [214, 131] on div "ends with /dashboard Delete And ends with /tiara-management Delete" at bounding box center [582, 130] width 838 height 55
click at [192, 188] on button "And" at bounding box center [186, 195] width 46 height 18
click at [346, 159] on div "Choose A Rule URL ends with /dashboard Delete And ends with /tiara-management D…" at bounding box center [582, 155] width 838 height 151
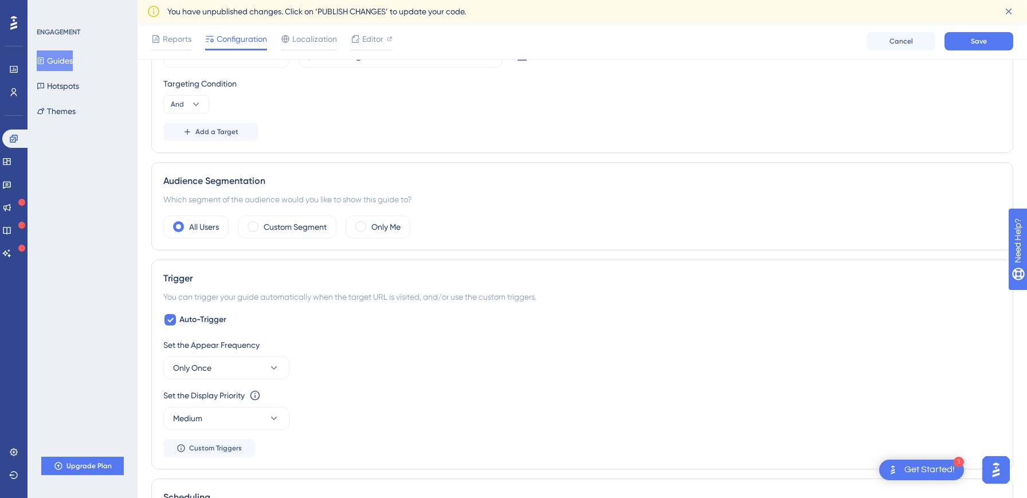
scroll to position [466, 0]
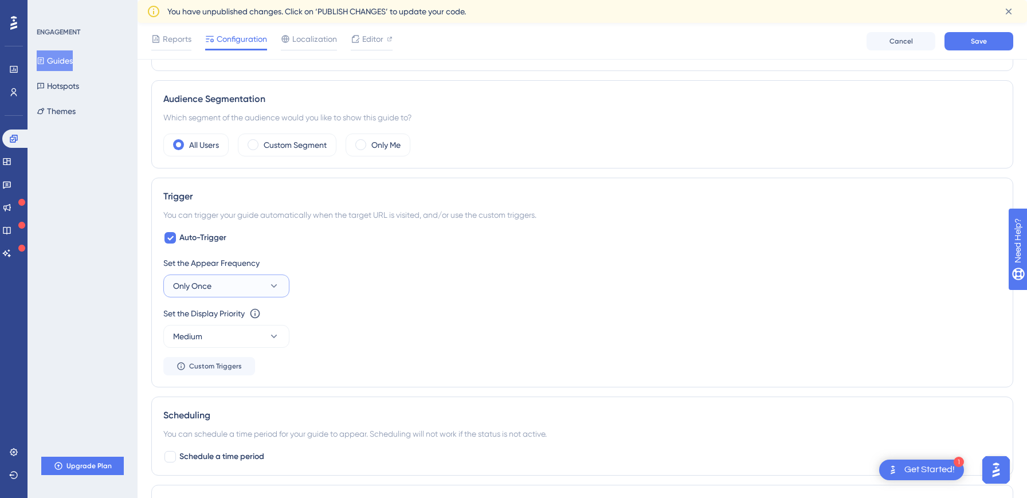
click at [199, 281] on span "Only Once" at bounding box center [192, 286] width 38 height 14
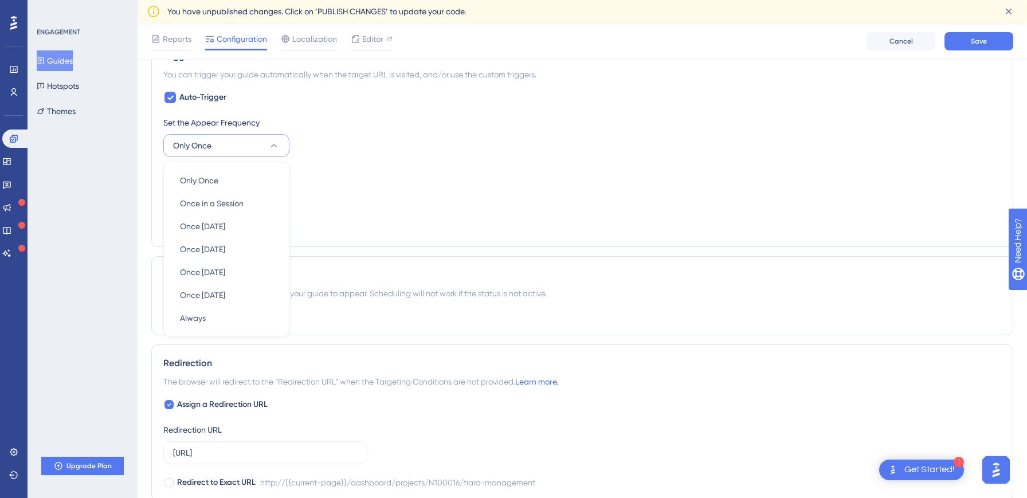
click at [486, 257] on div "Scheduling You can schedule a time period for your guide to appear. Scheduling …" at bounding box center [582, 295] width 862 height 79
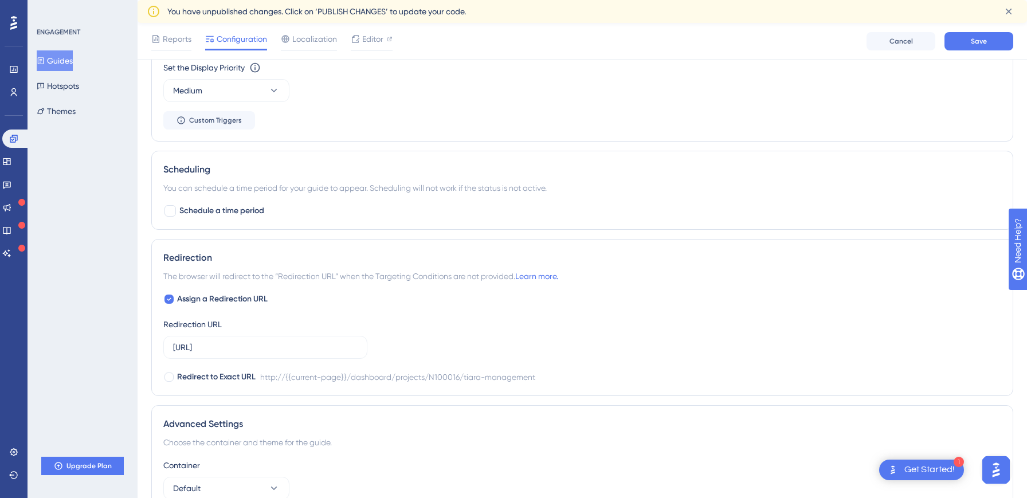
scroll to position [824, 0]
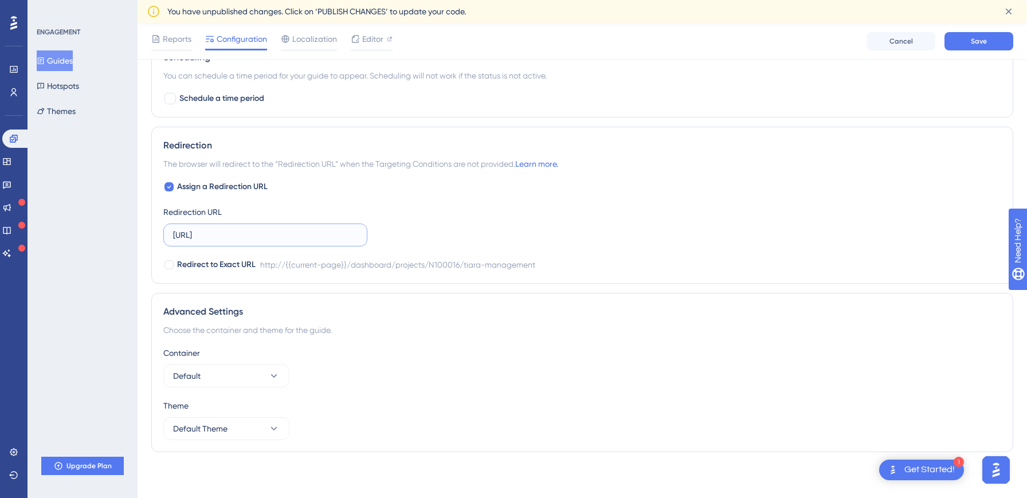
click at [257, 237] on input "[URL]" at bounding box center [265, 235] width 185 height 13
click at [965, 39] on button "Save" at bounding box center [979, 41] width 69 height 18
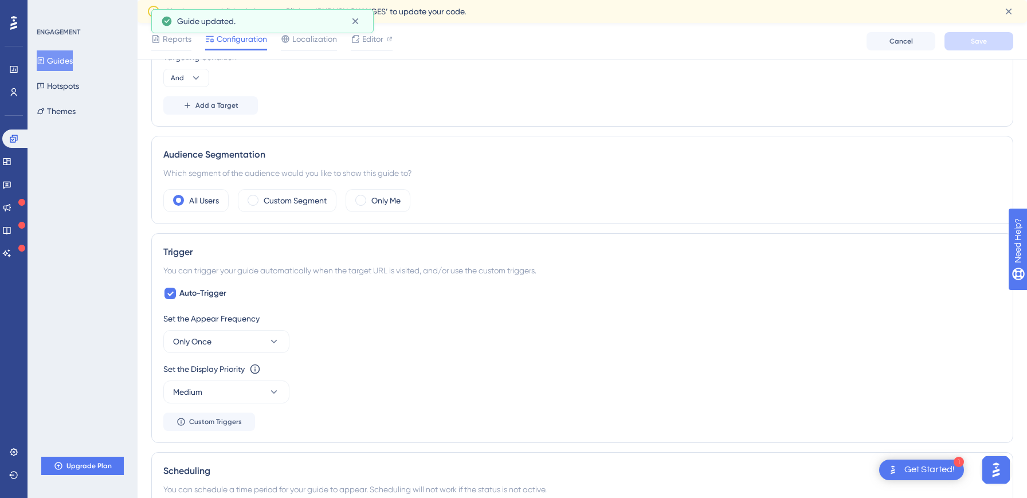
scroll to position [273, 0]
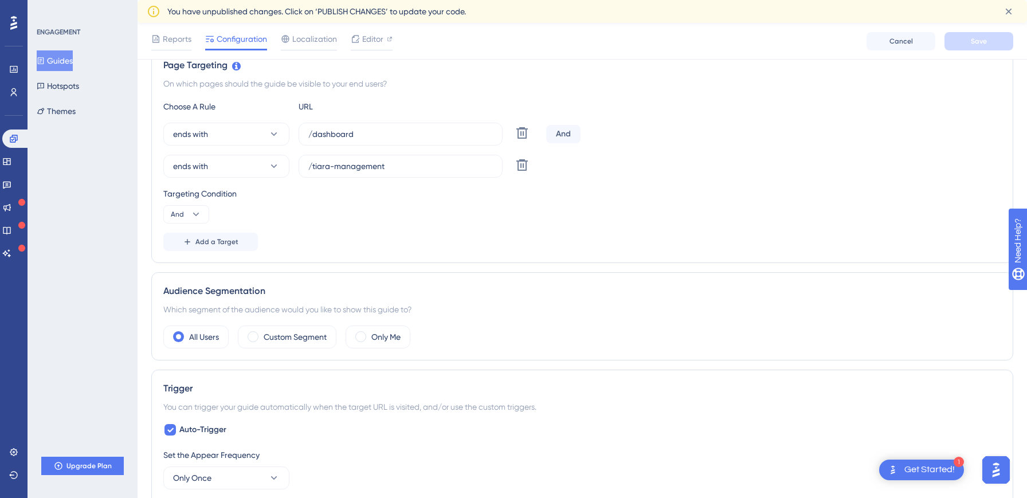
click at [564, 131] on div "And" at bounding box center [563, 134] width 34 height 18
click at [190, 218] on icon at bounding box center [195, 214] width 11 height 11
click at [181, 275] on span "Or" at bounding box center [179, 270] width 9 height 14
click at [405, 198] on div "Targeting Condition" at bounding box center [582, 194] width 838 height 14
click at [987, 36] on button "Save" at bounding box center [979, 41] width 69 height 18
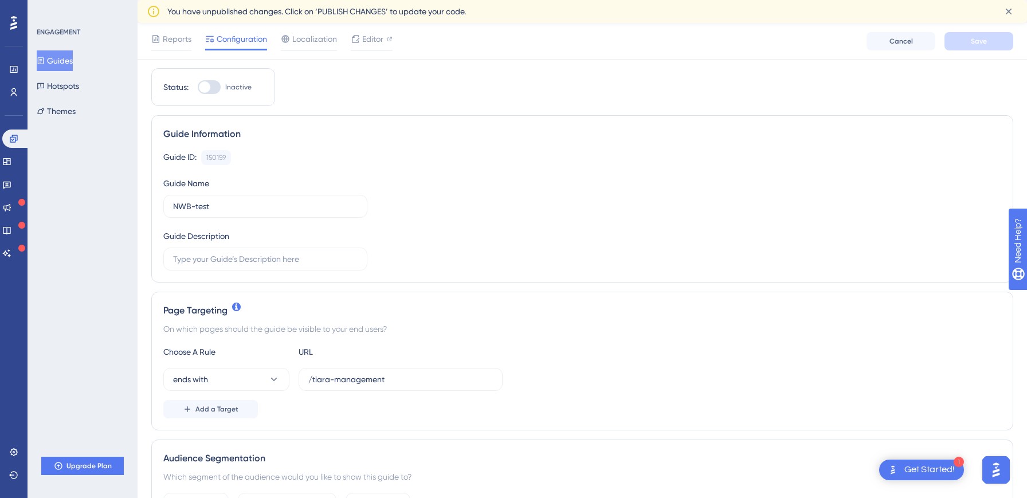
scroll to position [163, 0]
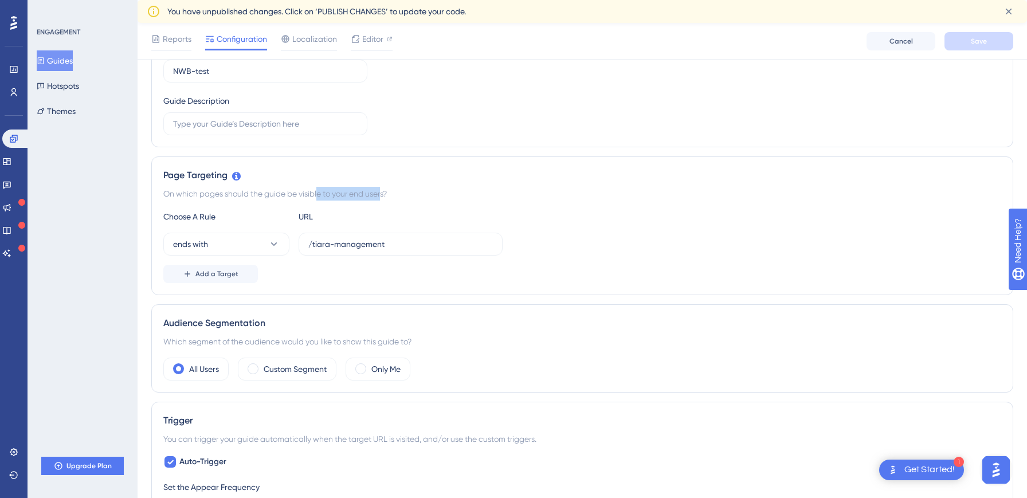
drag, startPoint x: 303, startPoint y: 190, endPoint x: 381, endPoint y: 190, distance: 77.4
click at [378, 190] on div "On which pages should the guide be visible to your end users?" at bounding box center [582, 194] width 838 height 14
click at [381, 190] on div "On which pages should the guide be visible to your end users?" at bounding box center [582, 194] width 838 height 14
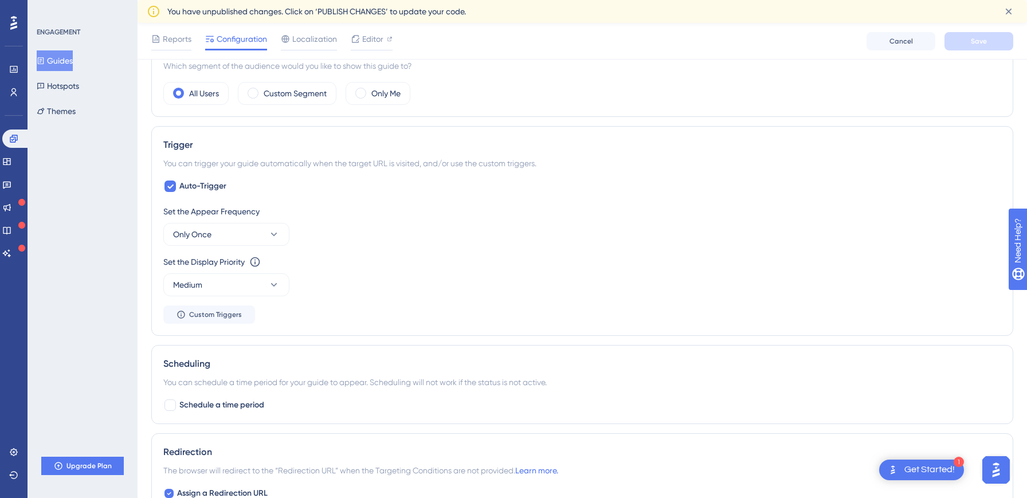
scroll to position [457, 0]
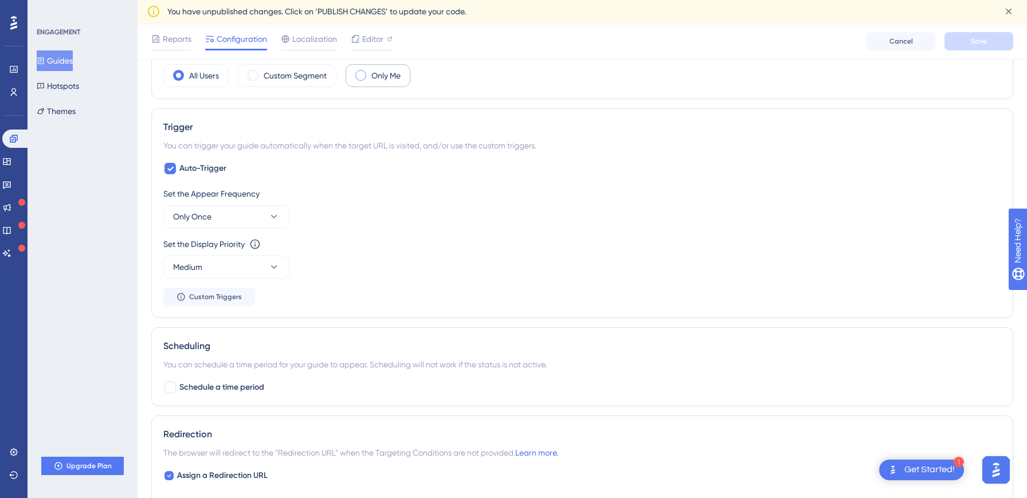
click at [366, 73] on span at bounding box center [360, 75] width 11 height 11
click at [370, 72] on input "radio" at bounding box center [370, 72] width 0 height 0
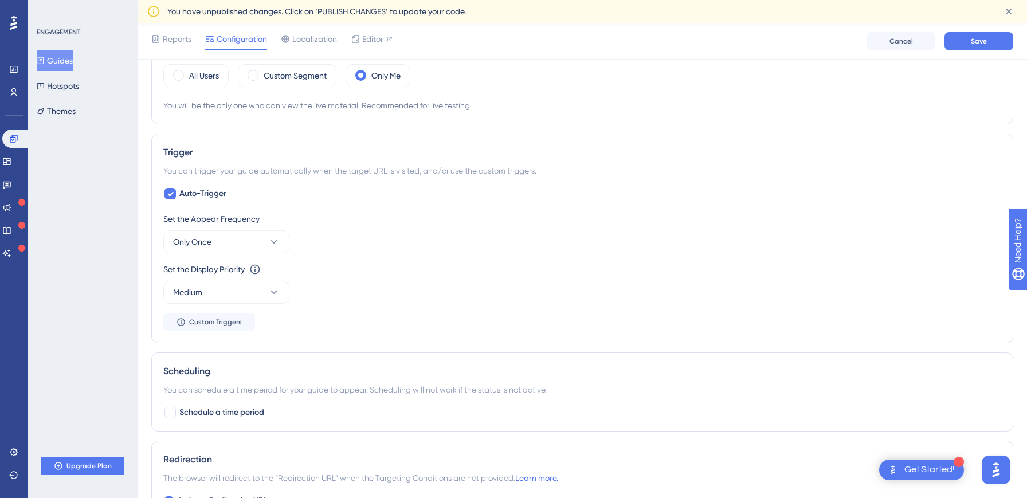
click at [342, 107] on div "You will be the only one who can view the live material. Recommended for live t…" at bounding box center [582, 106] width 838 height 14
click at [380, 107] on div "You will be the only one who can view the live material. Recommended for live t…" at bounding box center [582, 106] width 838 height 14
click at [415, 225] on div "Set the Appear Frequency" at bounding box center [582, 219] width 838 height 14
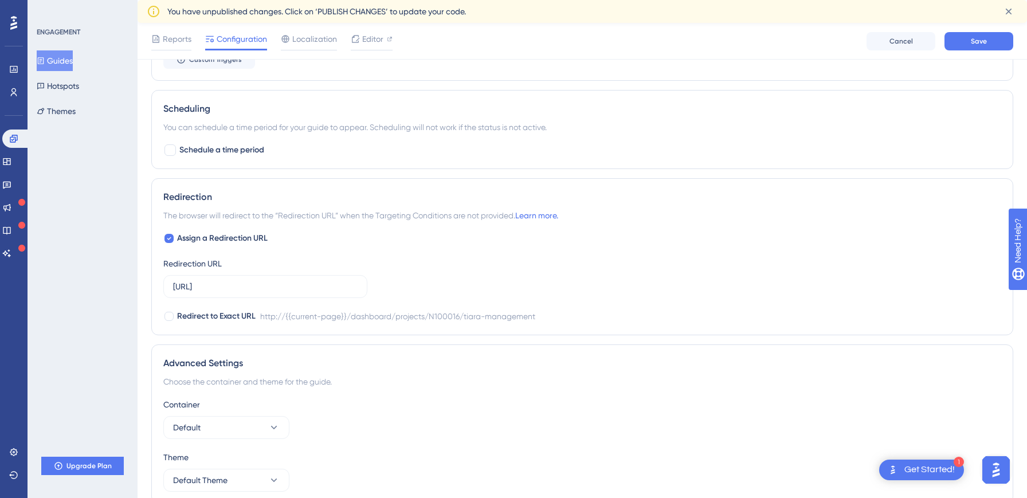
scroll to position [744, 0]
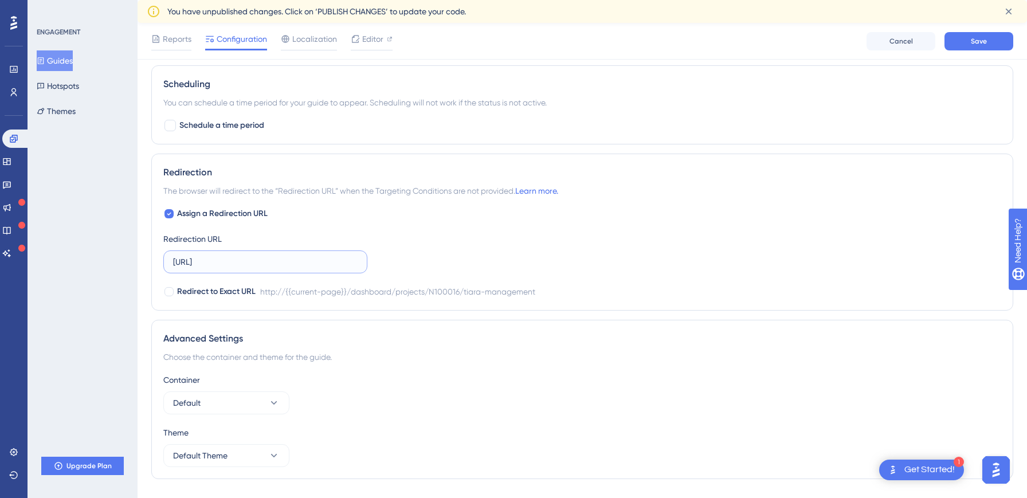
click at [326, 261] on input "[URL]" at bounding box center [265, 262] width 185 height 13
drag, startPoint x: 248, startPoint y: 264, endPoint x: 579, endPoint y: 331, distance: 336.9
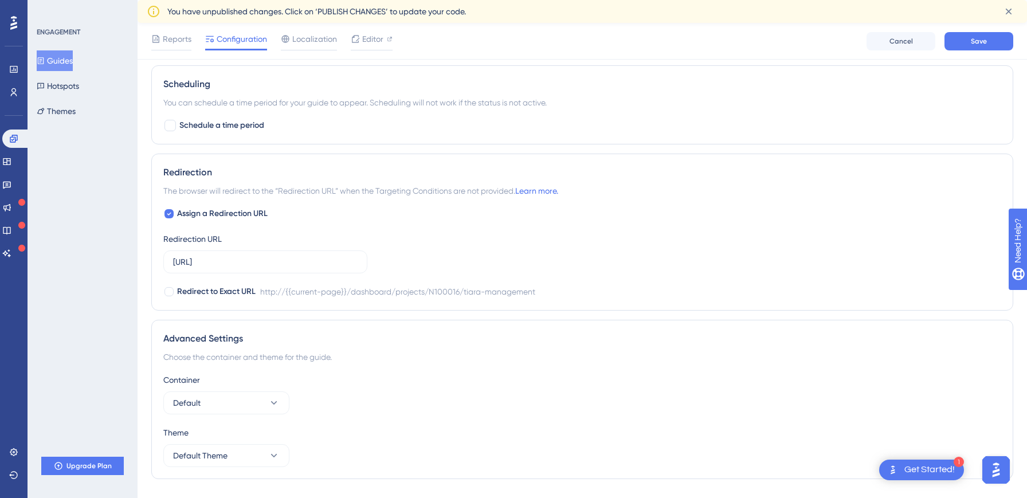
click at [680, 273] on div "Assign a Redirection URL Redirection URL [URL] Redirect to Exact URL http://{{c…" at bounding box center [582, 253] width 838 height 92
drag, startPoint x: 300, startPoint y: 261, endPoint x: 657, endPoint y: 309, distance: 360.4
click at [657, 309] on div "Redirection The browser will redirect to the “Redirection URL” when the Targeti…" at bounding box center [582, 232] width 862 height 157
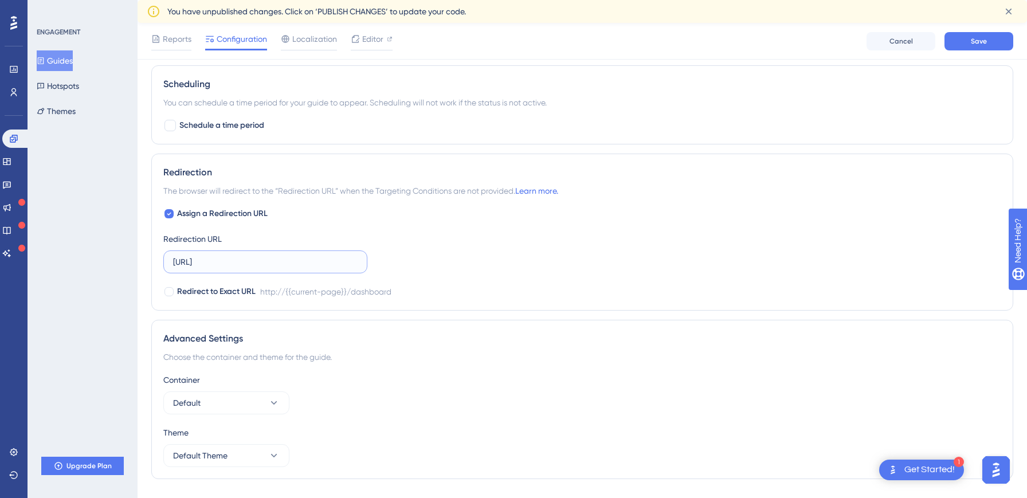
type input "[URL]"
click at [693, 262] on div "Assign a Redirection URL Redirection URL [URL] Redirect to Exact URL http://{{c…" at bounding box center [582, 253] width 838 height 92
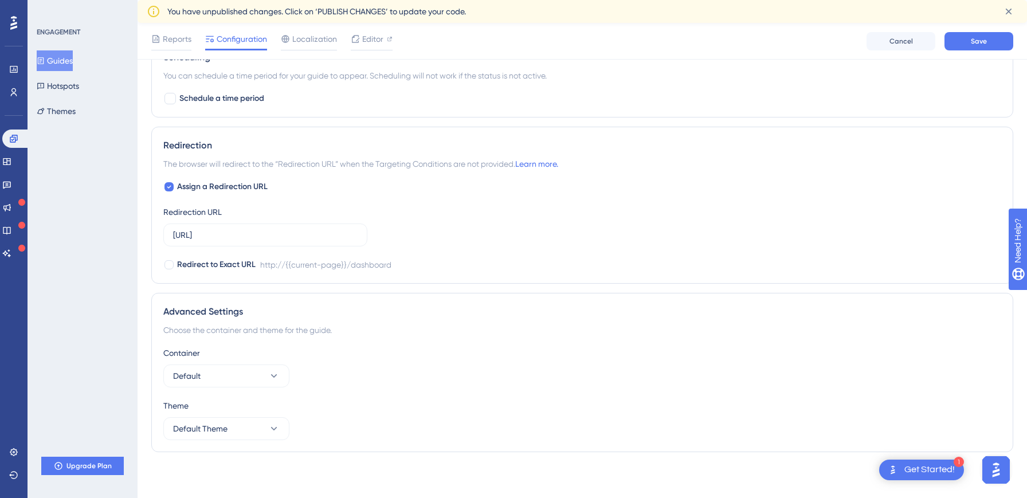
click at [577, 372] on div "Container Default" at bounding box center [582, 366] width 838 height 41
click at [248, 368] on button "Default" at bounding box center [226, 376] width 126 height 23
click at [779, 415] on div "Theme Default Theme" at bounding box center [582, 419] width 838 height 41
click at [242, 423] on button "Default Theme" at bounding box center [226, 428] width 126 height 23
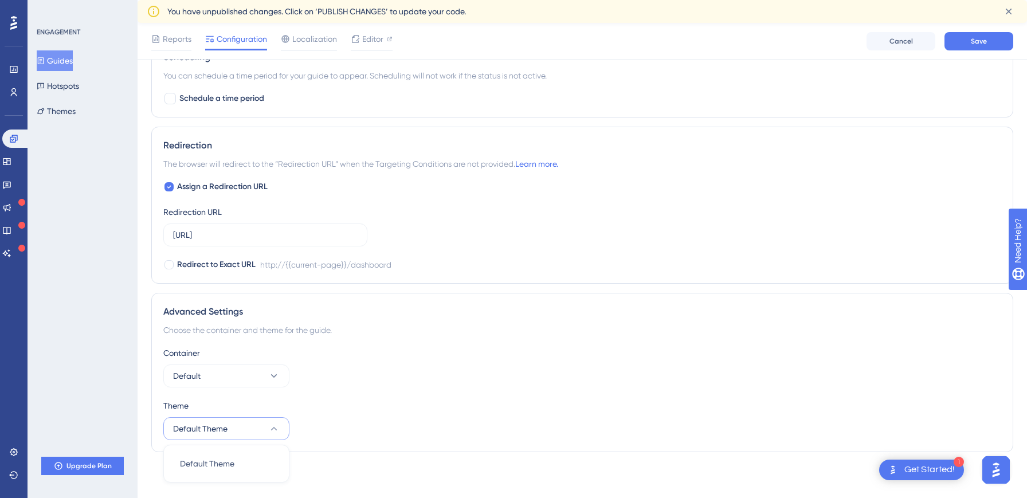
click at [731, 362] on div "Container Default" at bounding box center [582, 366] width 838 height 41
click at [991, 38] on button "Save" at bounding box center [979, 41] width 69 height 18
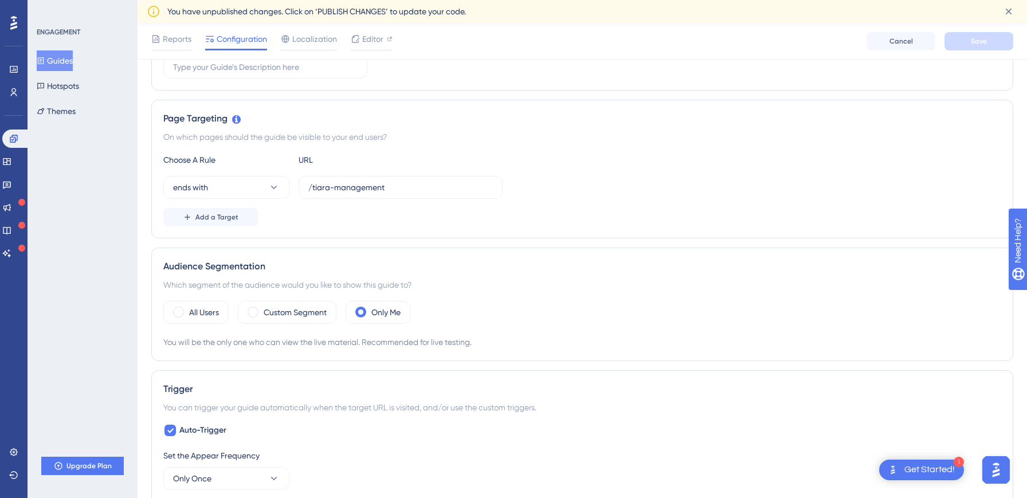
scroll to position [0, 0]
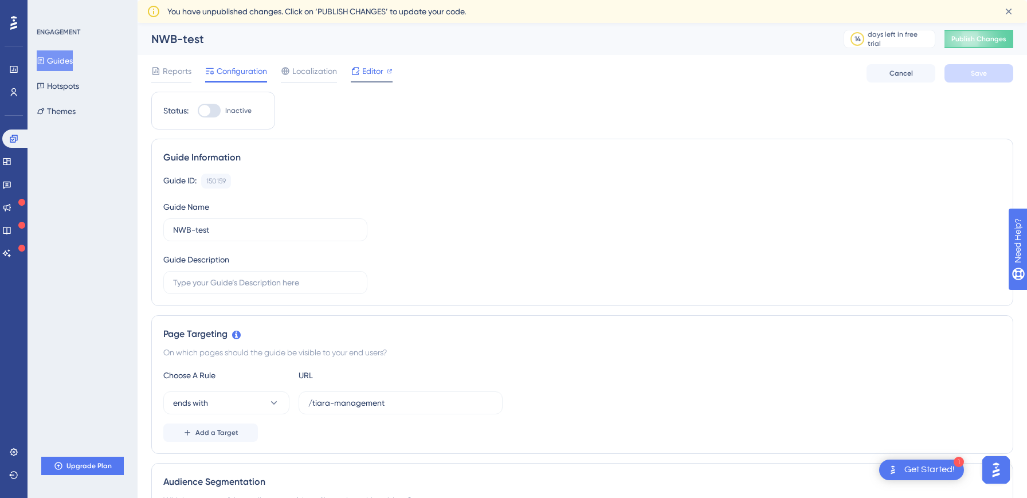
click at [382, 66] on span "Editor" at bounding box center [372, 71] width 21 height 14
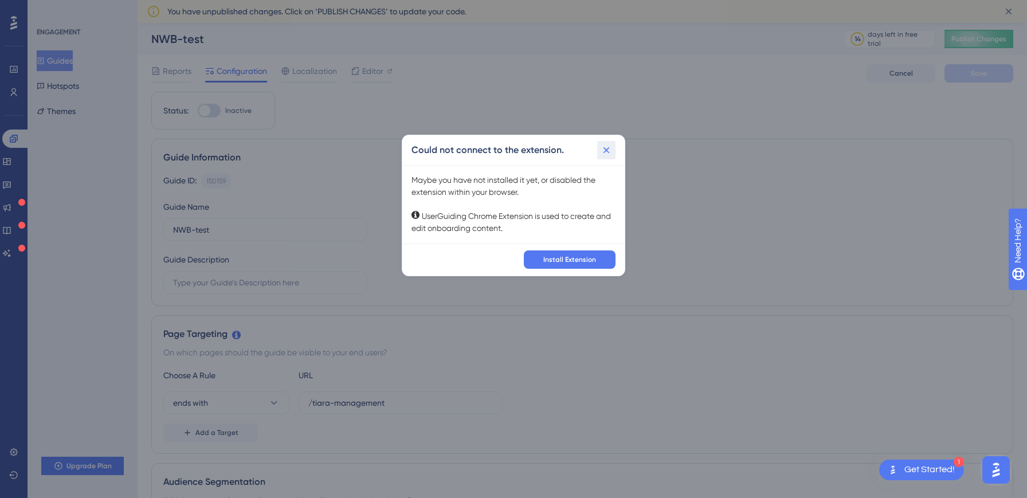
click at [607, 148] on icon at bounding box center [606, 149] width 11 height 11
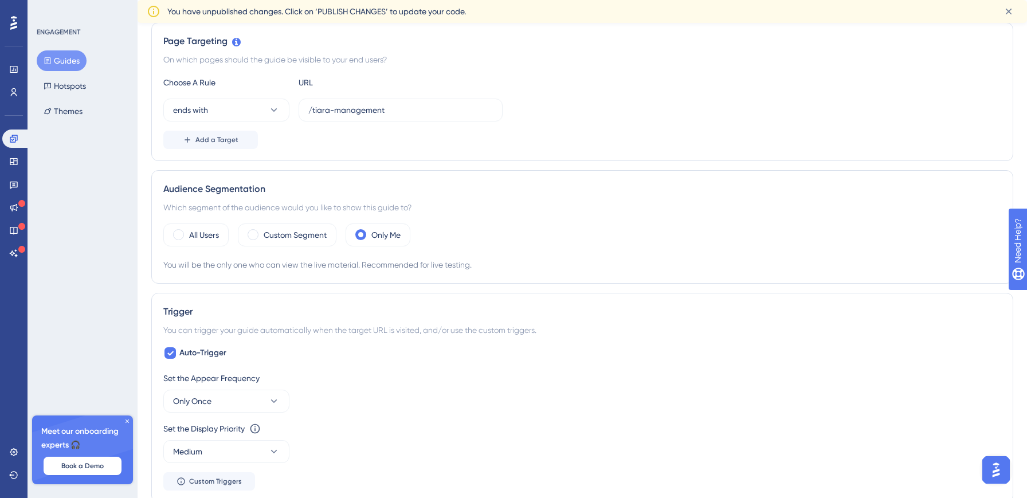
scroll to position [649, 0]
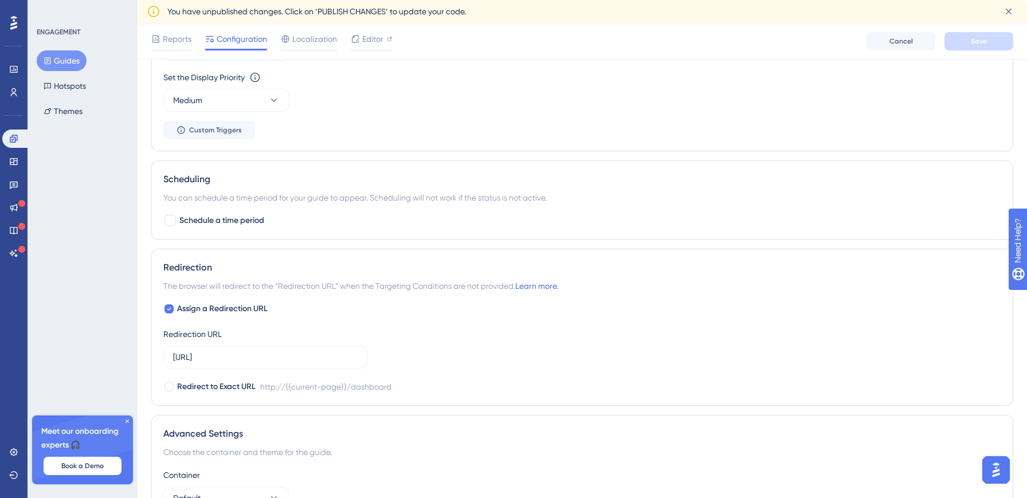
click at [814, 306] on div "Assign a Redirection URL Redirection URL [URL] Redirect to Exact URL http://{{c…" at bounding box center [582, 348] width 838 height 92
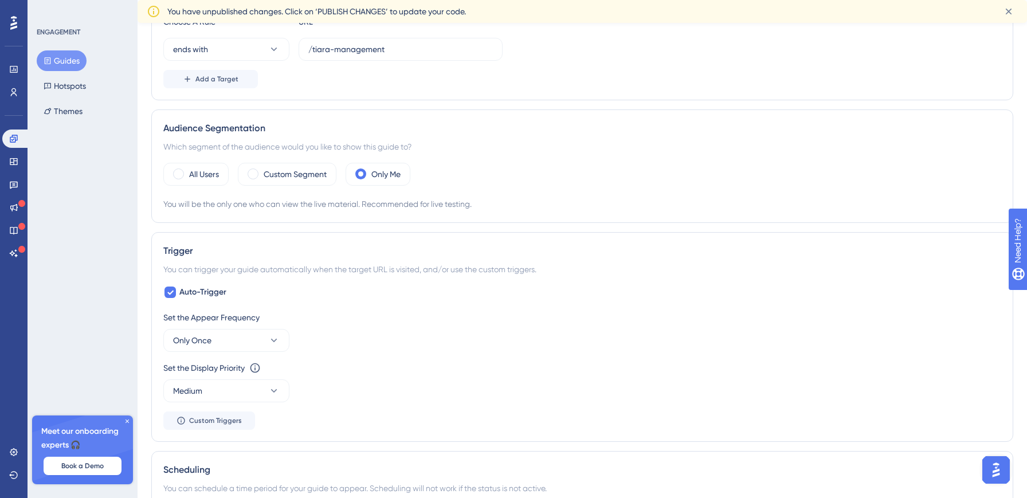
scroll to position [0, 0]
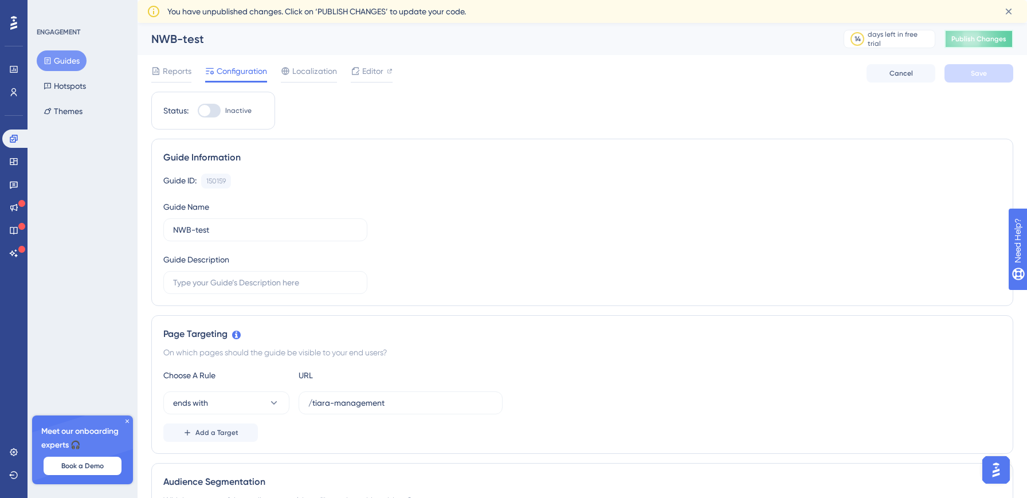
click at [982, 45] on button "Publish Changes" at bounding box center [979, 39] width 69 height 18
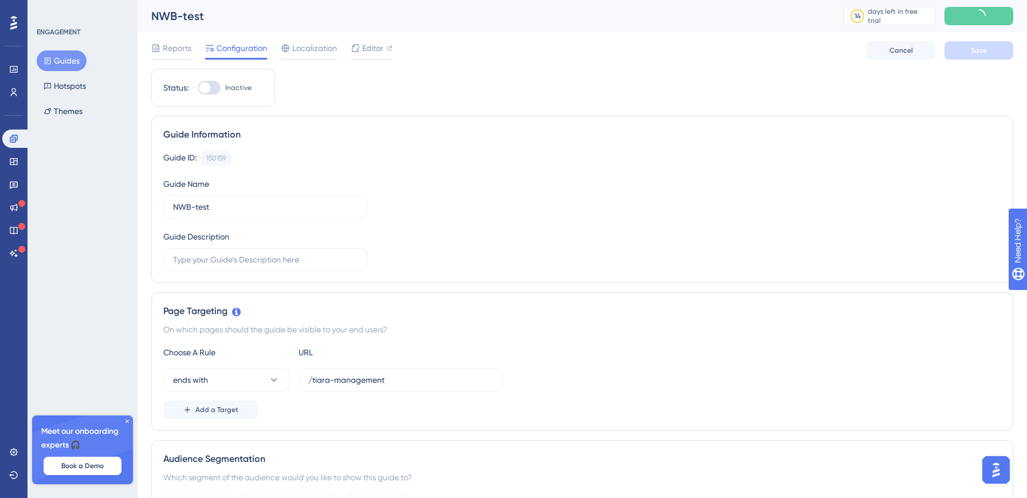
click at [486, 186] on div "Guide ID: 150159 Copy Guide Name NWB-test Guide Description" at bounding box center [582, 211] width 838 height 120
click at [205, 92] on div at bounding box center [204, 87] width 11 height 11
click at [198, 88] on input "Inactive" at bounding box center [197, 88] width 1 height 1
click at [205, 92] on div at bounding box center [209, 88] width 23 height 14
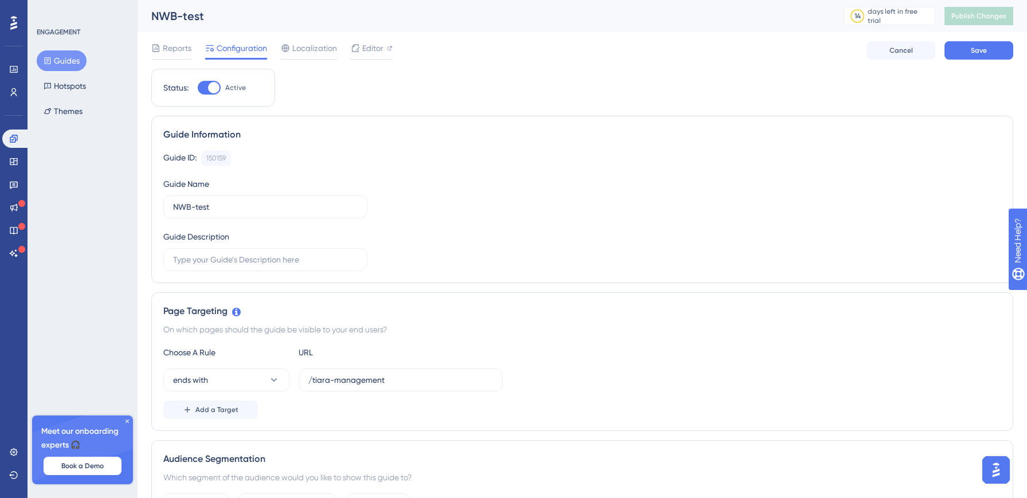
click at [198, 88] on input "Active" at bounding box center [197, 88] width 1 height 1
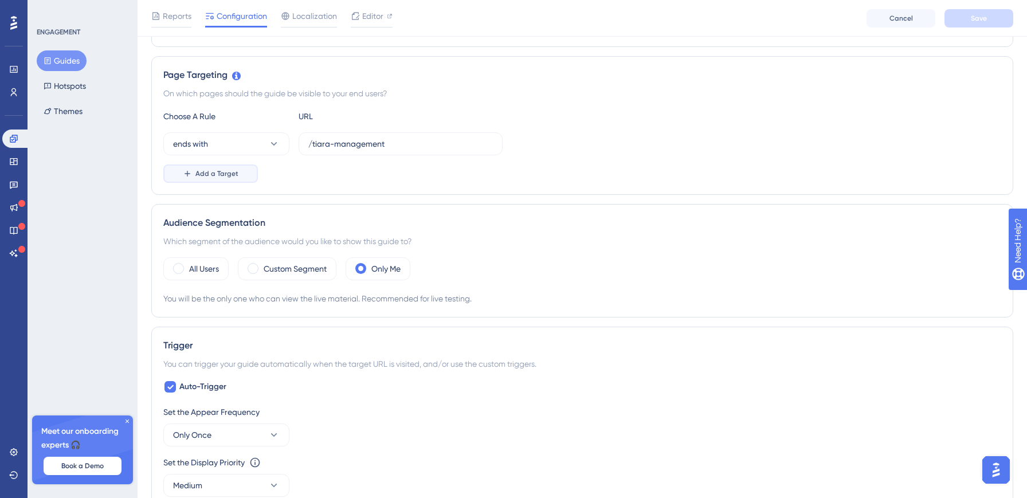
click at [223, 170] on span "Add a Target" at bounding box center [217, 173] width 43 height 9
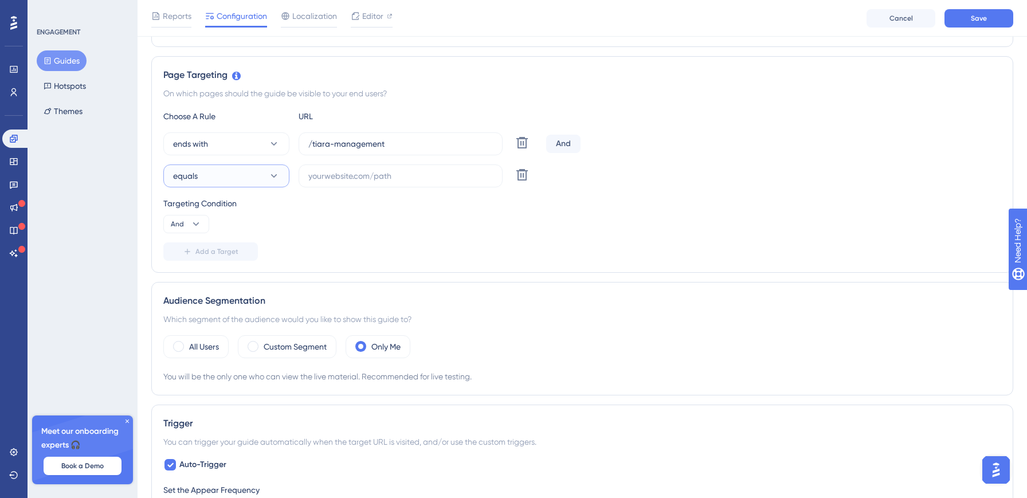
click at [208, 177] on button "equals" at bounding box center [226, 176] width 126 height 23
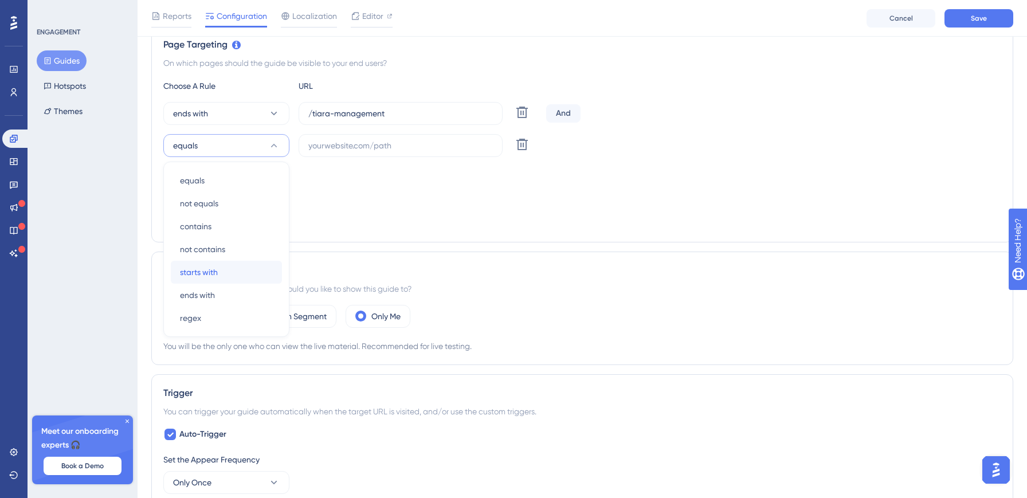
drag, startPoint x: 205, startPoint y: 269, endPoint x: 378, endPoint y: 226, distance: 179.0
click at [378, 226] on div "Choose A Rule URL ends with /tiara-management Delete And equals equals equals n…" at bounding box center [582, 154] width 838 height 151
click at [378, 226] on div "Add a Target" at bounding box center [582, 221] width 838 height 18
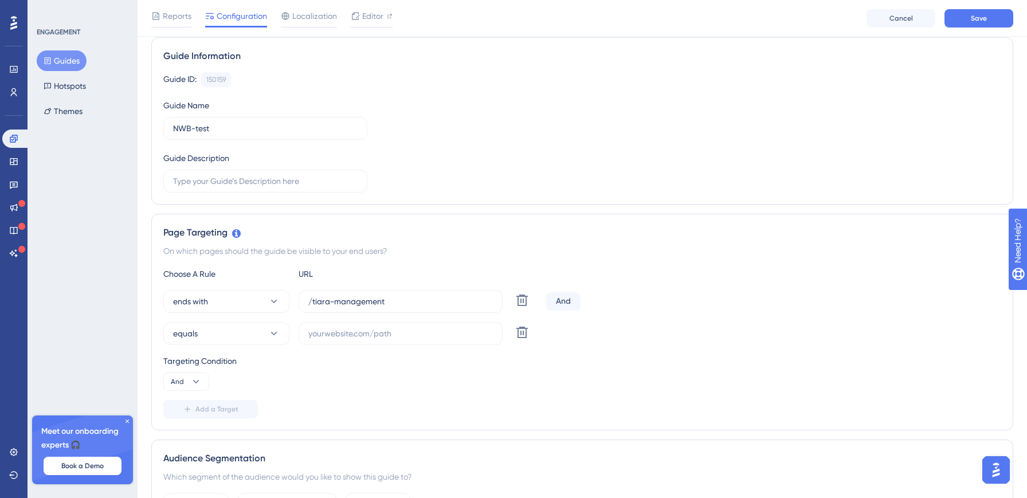
scroll to position [0, 0]
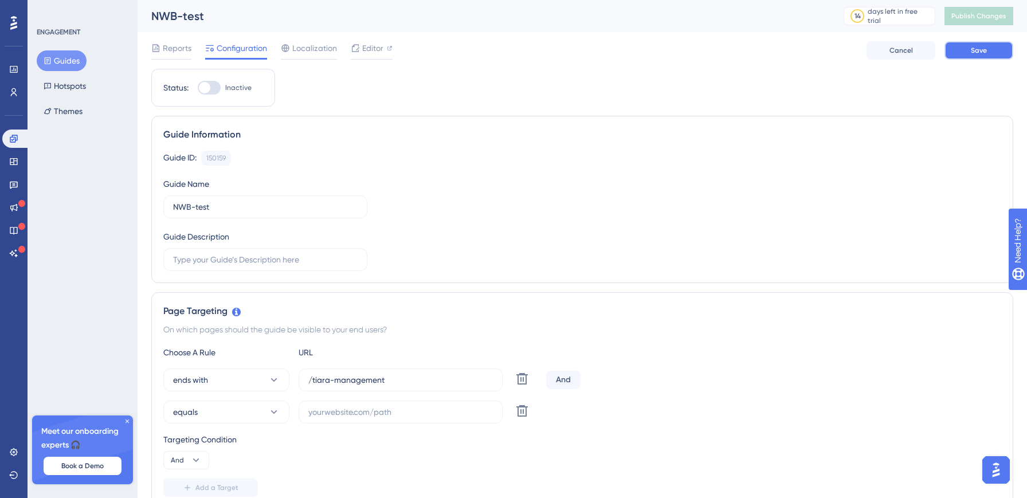
click at [988, 50] on button "Save" at bounding box center [979, 50] width 69 height 18
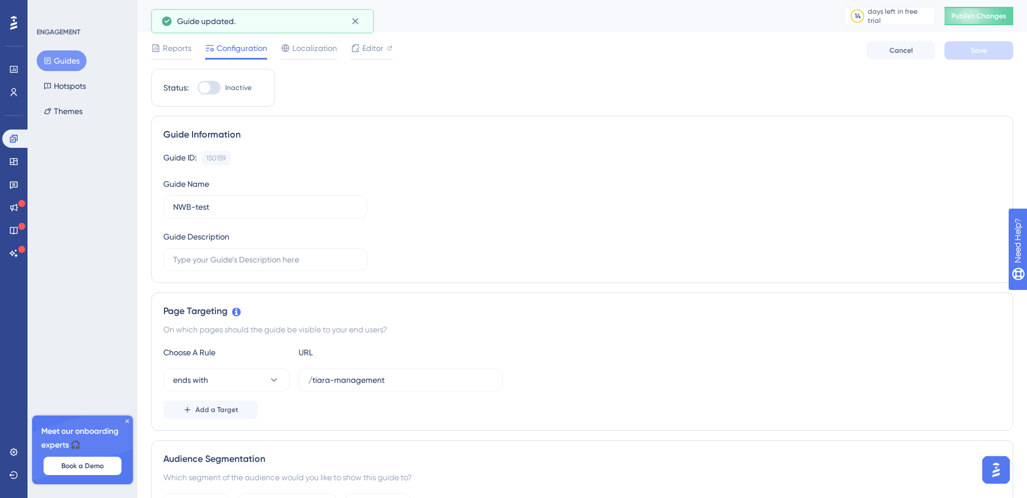
click at [208, 87] on div at bounding box center [204, 87] width 11 height 11
click at [198, 88] on input "Inactive" at bounding box center [197, 88] width 1 height 1
checkbox input "true"
click at [979, 50] on span "Save" at bounding box center [979, 50] width 16 height 9
